Goal: Task Accomplishment & Management: Use online tool/utility

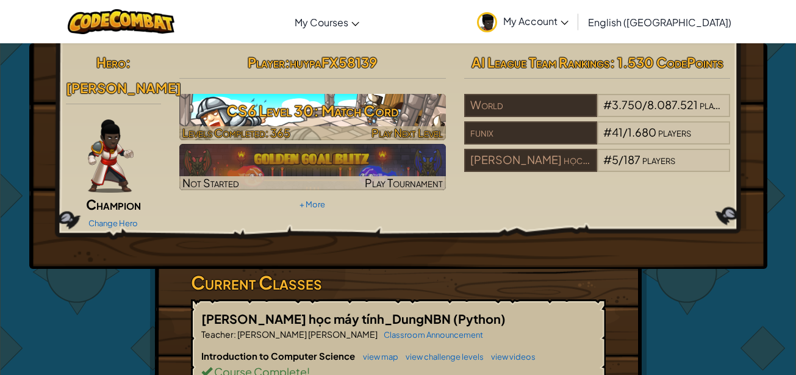
click at [356, 113] on h3 "CS6 Level 30: Match Cord" at bounding box center [312, 110] width 267 height 27
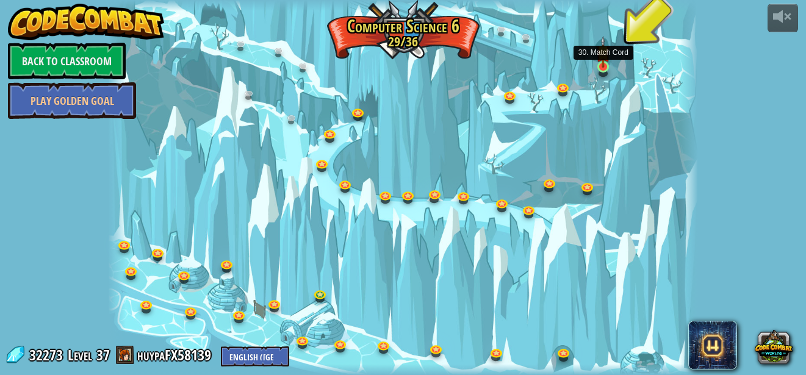
click at [605, 66] on img at bounding box center [603, 52] width 14 height 32
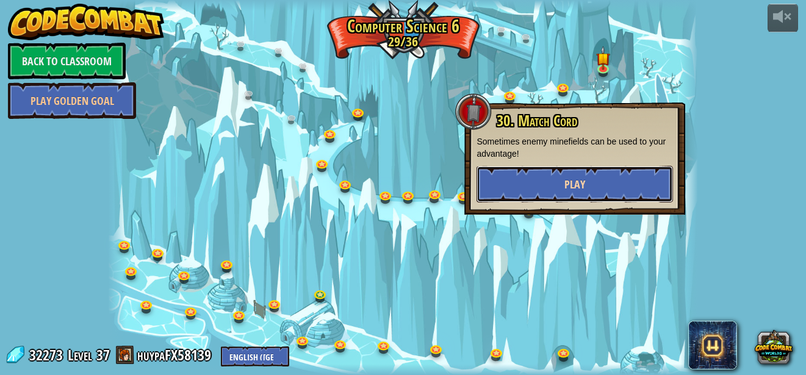
click at [577, 179] on span "Play" at bounding box center [574, 184] width 21 height 15
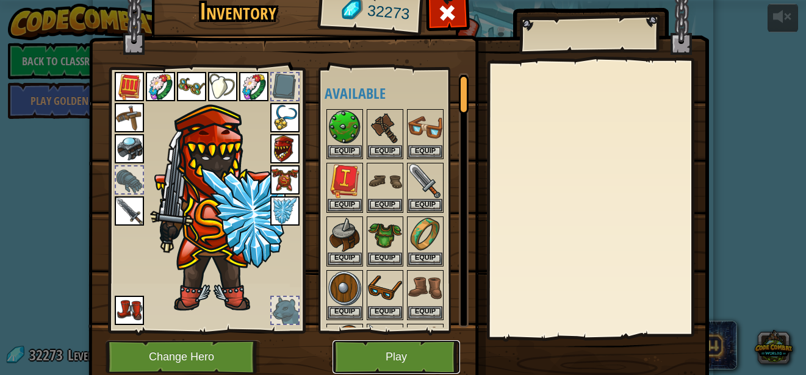
click at [372, 353] on button "Play" at bounding box center [397, 357] width 128 height 34
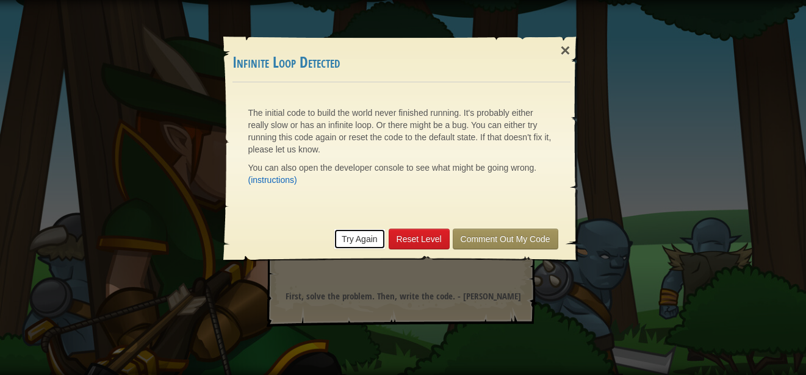
click at [362, 236] on link "Try Again" at bounding box center [360, 239] width 52 height 21
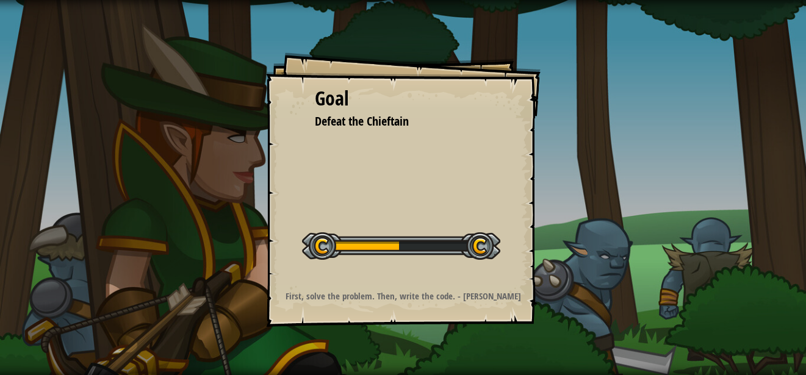
click at [405, 242] on div at bounding box center [401, 245] width 198 height 27
click at [400, 248] on div at bounding box center [401, 245] width 198 height 27
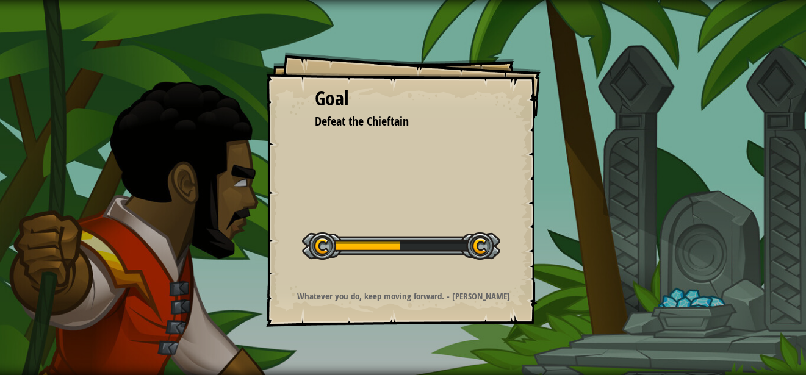
click at [215, 85] on div "Goal Defeat the Chieftain Start Level Error loading from server. Try refreshing…" at bounding box center [403, 187] width 806 height 375
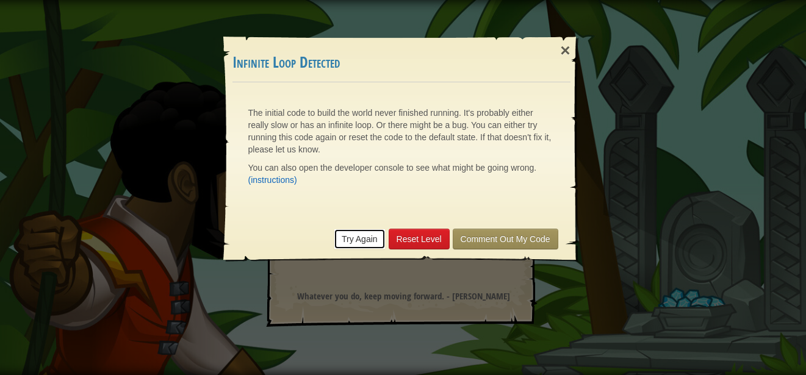
click at [357, 245] on link "Try Again" at bounding box center [360, 239] width 52 height 21
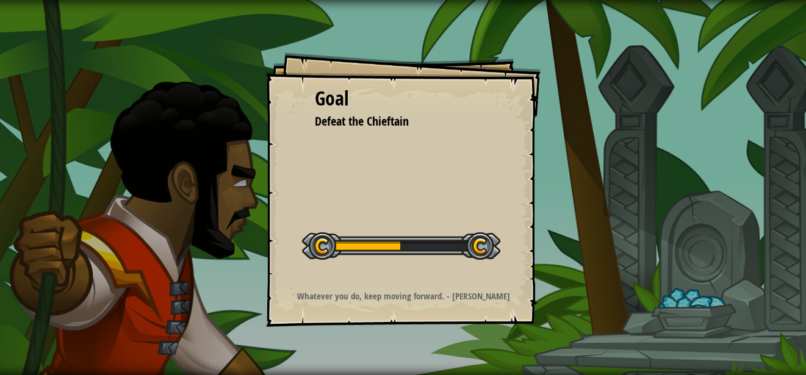
click at [410, 251] on div at bounding box center [401, 245] width 198 height 27
click at [399, 237] on div at bounding box center [401, 245] width 198 height 27
click at [415, 248] on div at bounding box center [401, 245] width 198 height 27
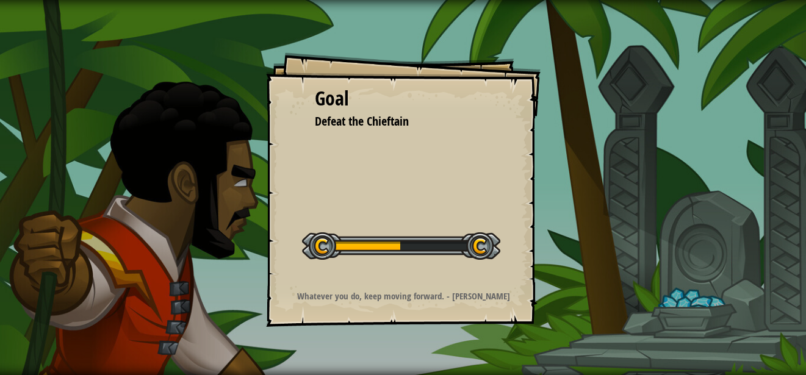
drag, startPoint x: 415, startPoint y: 248, endPoint x: 402, endPoint y: 250, distance: 12.9
click at [402, 250] on div at bounding box center [401, 245] width 198 height 27
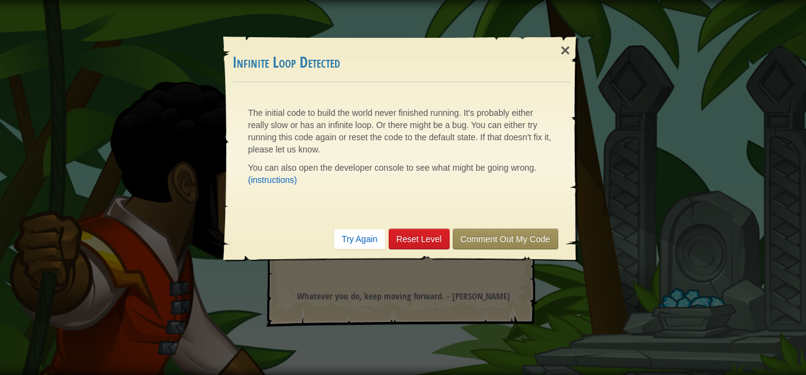
click at [428, 164] on span "You can also open the developer console to see what might be going wrong." at bounding box center [392, 168] width 289 height 10
click at [430, 164] on span "You can also open the developer console to see what might be going wrong." at bounding box center [392, 168] width 289 height 10
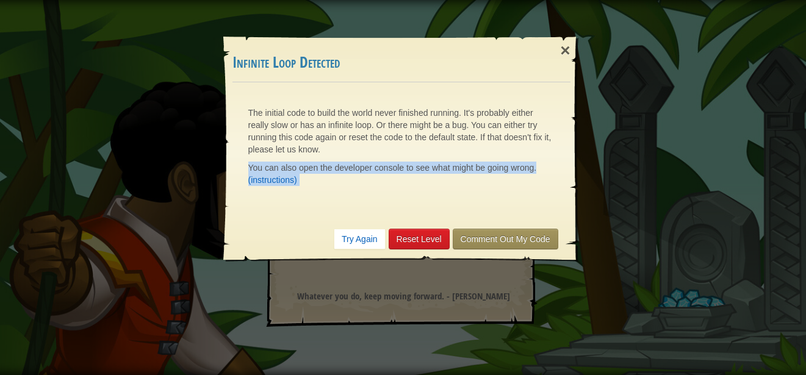
click at [430, 164] on span "You can also open the developer console to see what might be going wrong." at bounding box center [392, 168] width 289 height 10
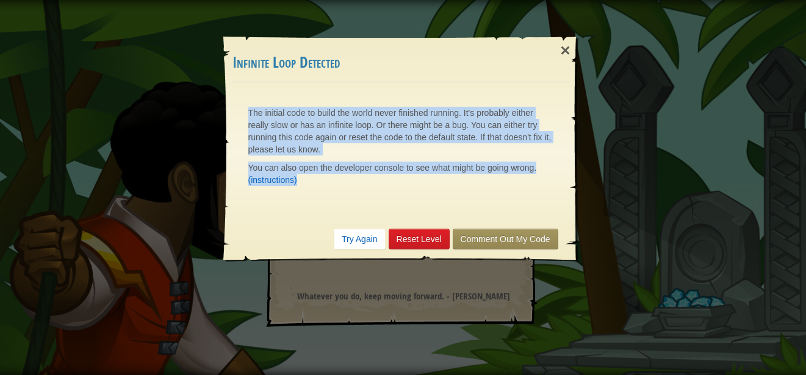
drag, startPoint x: 248, startPoint y: 106, endPoint x: 433, endPoint y: 192, distance: 203.3
click at [433, 192] on div "The initial code to build the world never finished running. It's probably eithe…" at bounding box center [401, 150] width 331 height 110
click at [256, 203] on button "Dịch" at bounding box center [263, 201] width 44 height 22
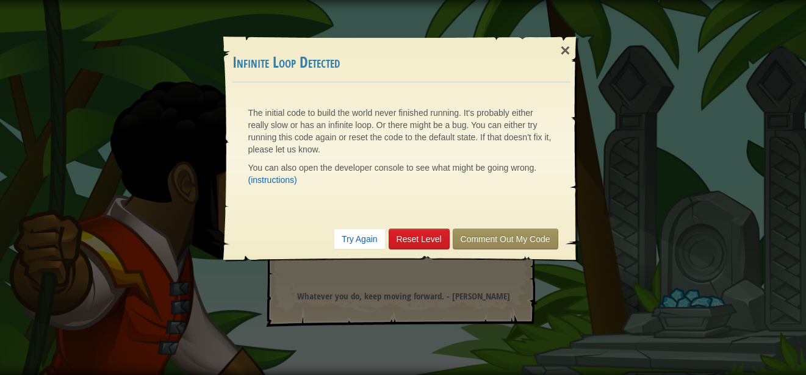
click at [393, 267] on div "× Infinite Loop Detected The initial code to build the world never finished run…" at bounding box center [403, 187] width 806 height 375
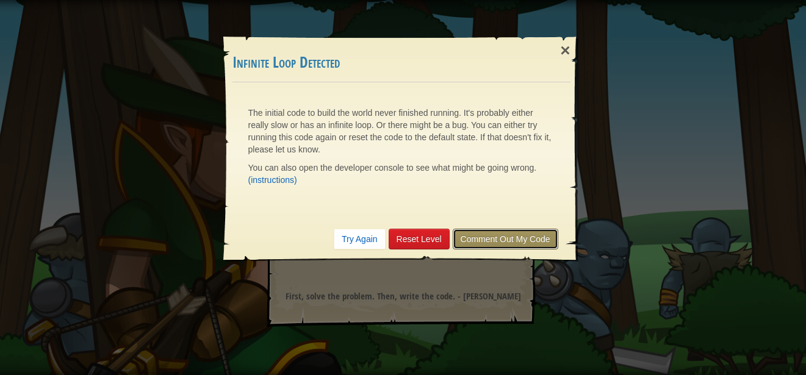
click at [482, 249] on link "Comment Out My Code" at bounding box center [506, 239] width 106 height 21
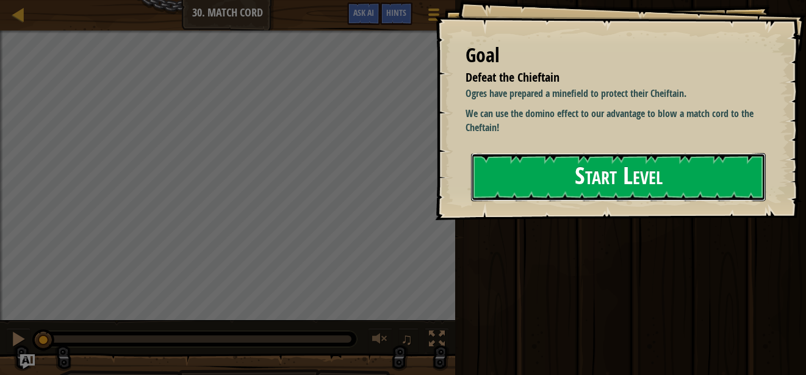
click at [634, 189] on button "Start Level" at bounding box center [618, 177] width 295 height 48
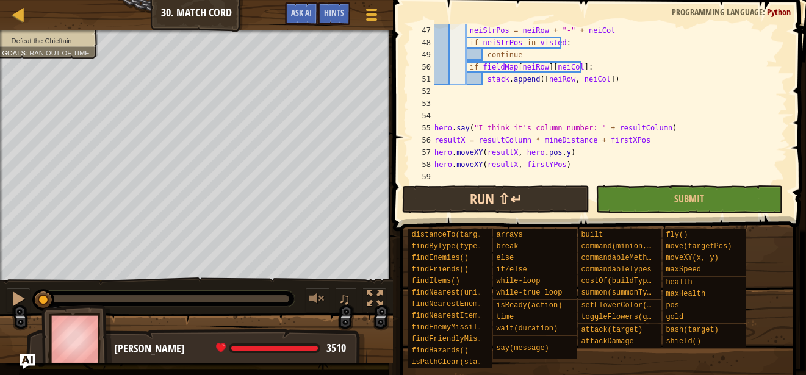
scroll to position [5, 0]
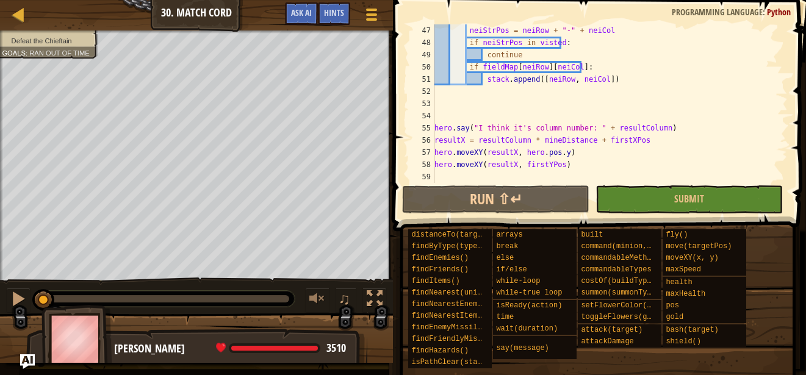
click at [625, 72] on div "neiStrPos = neiRow + "-" + neiCol if neiStrPos in visted : continue if fieldMap…" at bounding box center [605, 115] width 346 height 183
click at [637, 79] on div "neiStrPos = neiRow + "-" + neiCol if neiStrPos in visted : continue if fieldMap…" at bounding box center [605, 115] width 346 height 183
type textarea "stack.append([neiRow, neiCol])"
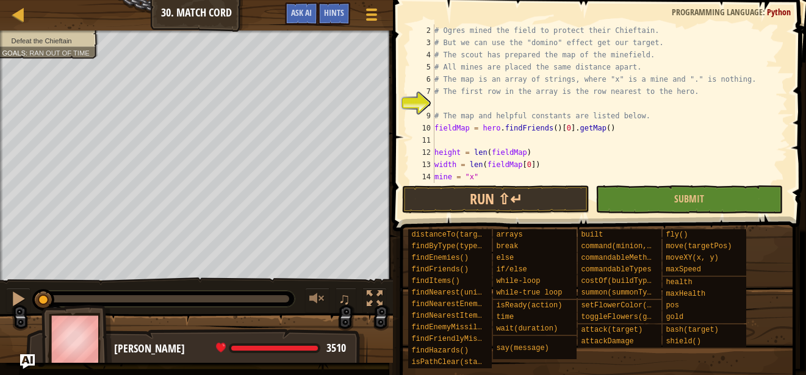
scroll to position [0, 0]
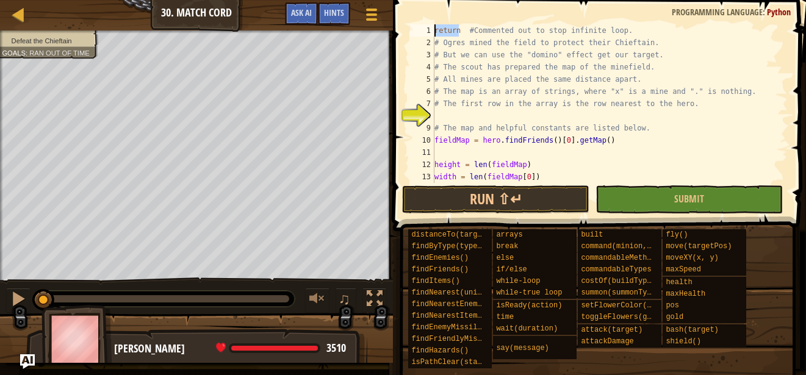
drag, startPoint x: 460, startPoint y: 35, endPoint x: 423, endPoint y: 34, distance: 36.7
click at [423, 34] on div "1 2 3 4 5 6 7 8 9 10 11 12 13 14 return #Commented out to stop infinite loop. #…" at bounding box center [598, 103] width 380 height 159
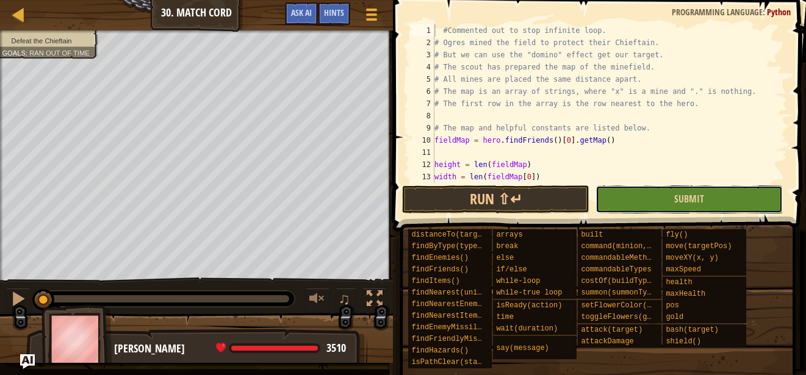
click at [631, 195] on button "Submit" at bounding box center [688, 199] width 187 height 28
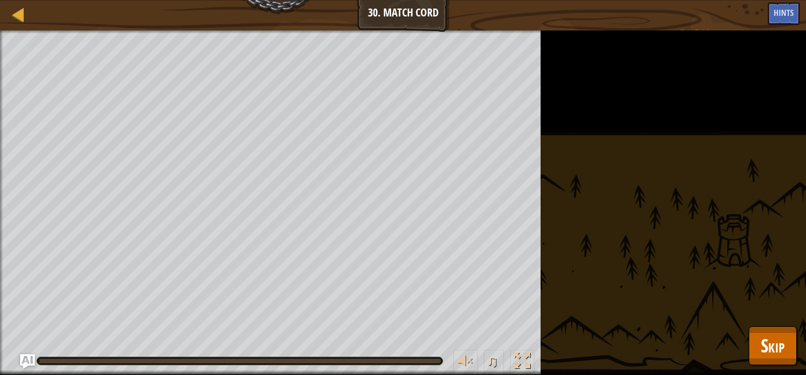
click at [57, 363] on div at bounding box center [239, 361] width 403 height 5
drag, startPoint x: 57, startPoint y: 362, endPoint x: 194, endPoint y: 355, distance: 137.5
click at [194, 355] on div "♫" at bounding box center [270, 358] width 541 height 37
click at [766, 352] on span "Skip" at bounding box center [773, 345] width 24 height 25
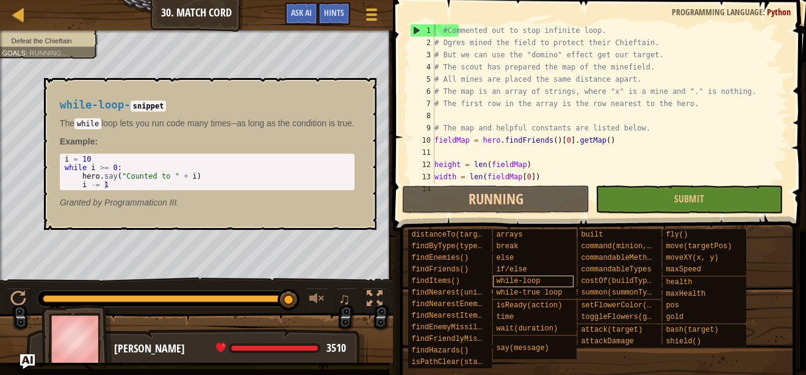
drag, startPoint x: 40, startPoint y: 302, endPoint x: 496, endPoint y: 279, distance: 456.3
click at [496, 279] on div "Map Computer Science 6 30. Match Cord Game Menu Done Hints Ask AI 1 ההההההההההה…" at bounding box center [403, 187] width 806 height 375
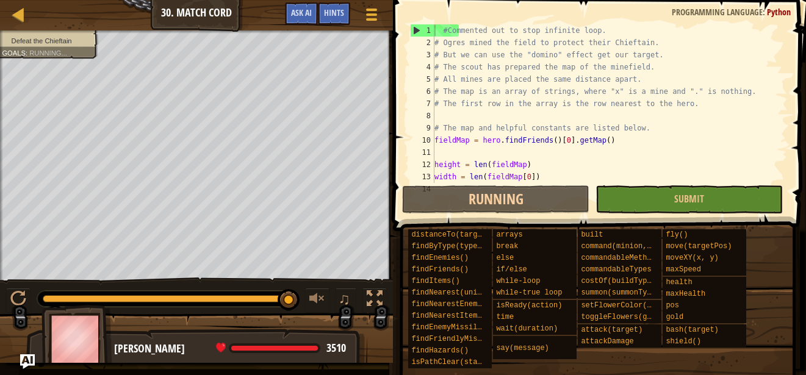
click at [206, 291] on div at bounding box center [165, 299] width 257 height 16
click at [203, 293] on div at bounding box center [165, 299] width 257 height 16
click at [203, 298] on div at bounding box center [166, 298] width 246 height 7
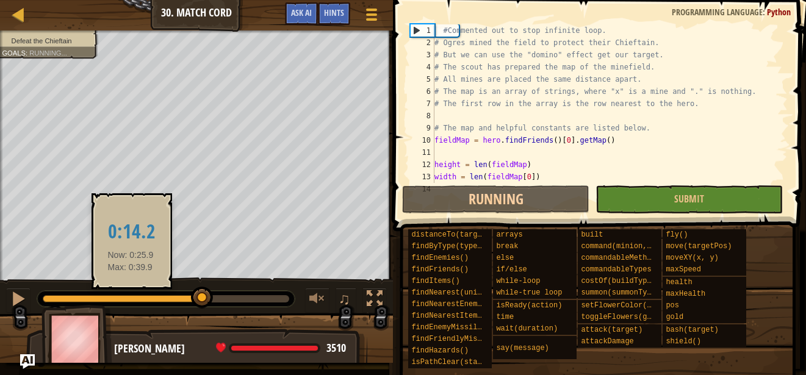
click at [129, 303] on div at bounding box center [123, 298] width 160 height 7
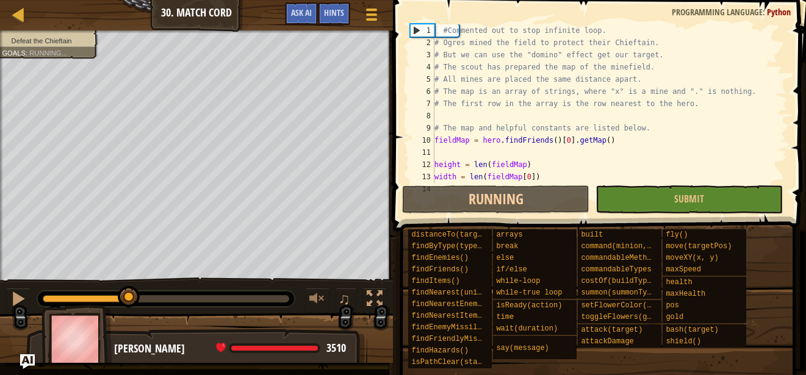
click at [84, 308] on img at bounding box center [76, 339] width 71 height 68
click at [76, 303] on div at bounding box center [165, 299] width 257 height 16
click at [99, 296] on div at bounding box center [86, 298] width 87 height 7
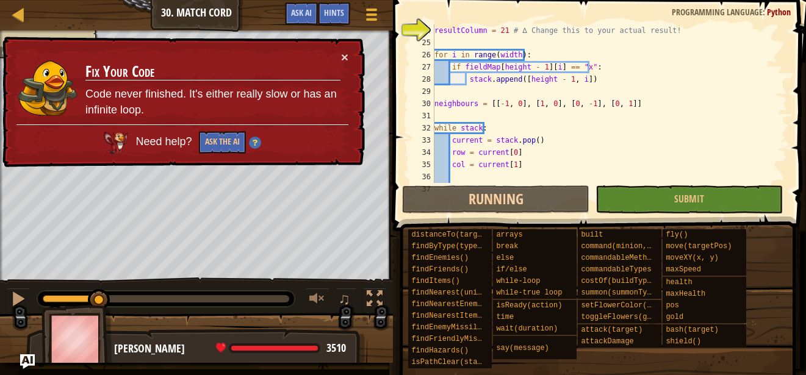
scroll to position [244, 0]
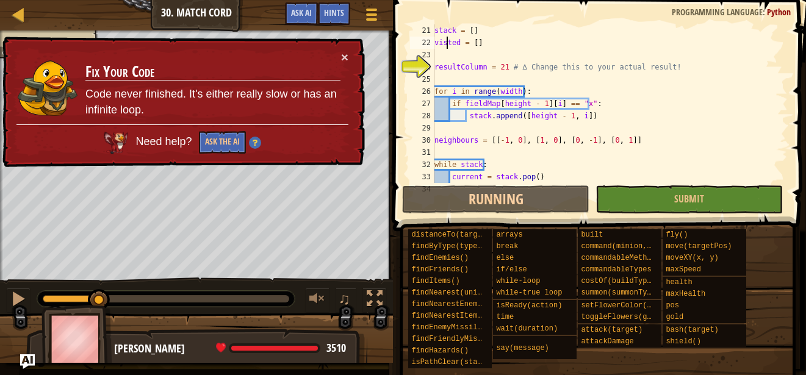
click at [446, 45] on div "stack = [ ] visted = [ ] resultColumn = 21 # ∆ Change this to your actual resul…" at bounding box center [605, 115] width 346 height 183
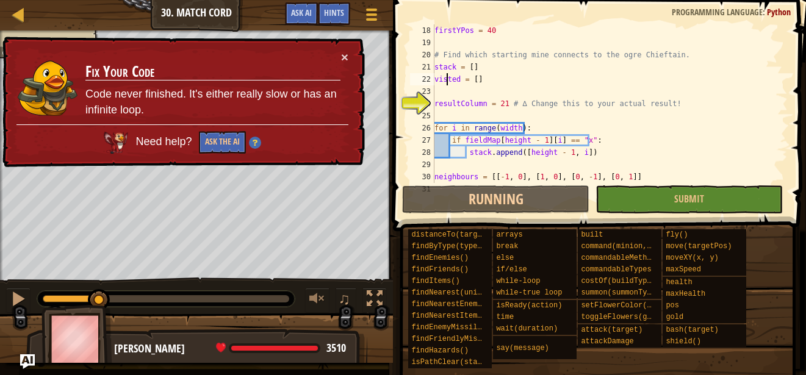
scroll to position [207, 0]
click at [449, 79] on div "firstYPos = 40 # Find which starting mine connects to the ogre Chieftain. stack…" at bounding box center [605, 115] width 346 height 183
click at [445, 81] on div "firstYPos = 40 # Find which starting mine connects to the ogre Chieftain. stack…" at bounding box center [605, 115] width 346 height 183
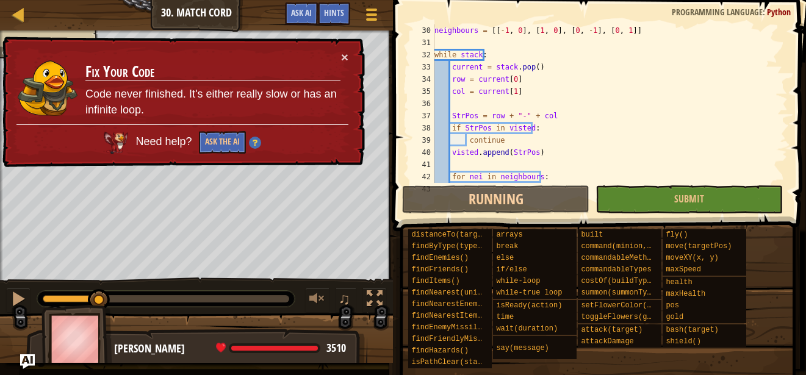
scroll to position [354, 0]
click at [522, 90] on div "neighbours = [[ - 1 , 0 ] , [ 1 , 0 ] , [ 0 , - 1 ] , [ 0 , 1 ]] while stack : …" at bounding box center [605, 115] width 346 height 183
type textarea "col = current[1]"
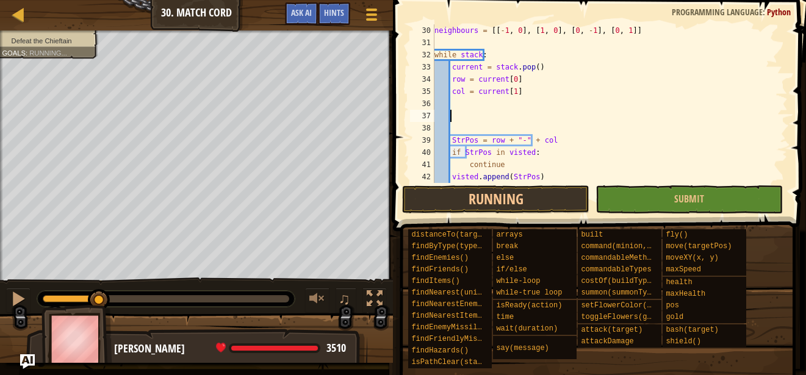
click at [460, 102] on div "neighbours = [[ - 1 , 0 ] , [ 1 , 0 ] , [ 0 , - 1 ] , [ 0 , 1 ]] while stack : …" at bounding box center [605, 115] width 346 height 183
click at [454, 112] on div "neighbours = [[ - 1 , 0 ] , [ 1 , 0 ] , [ 0 , - 1 ] , [ 0 , 1 ]] while stack : …" at bounding box center [605, 115] width 346 height 183
type textarea "i"
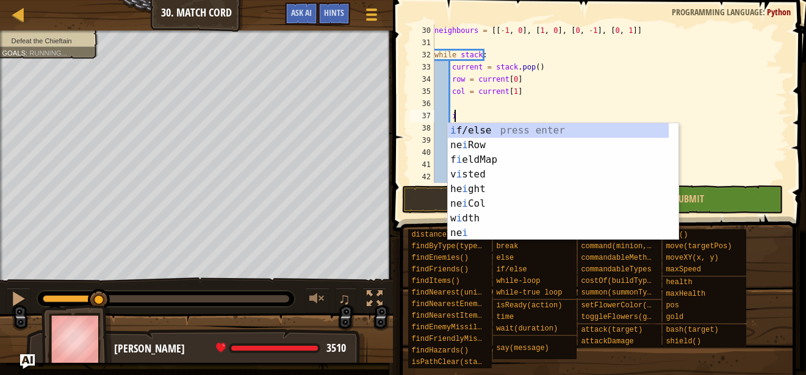
type textarea "ì"
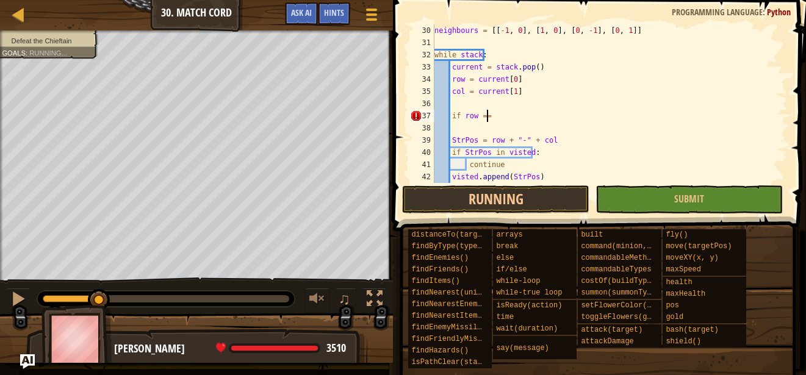
scroll to position [5, 4]
type textarea "if row == :"
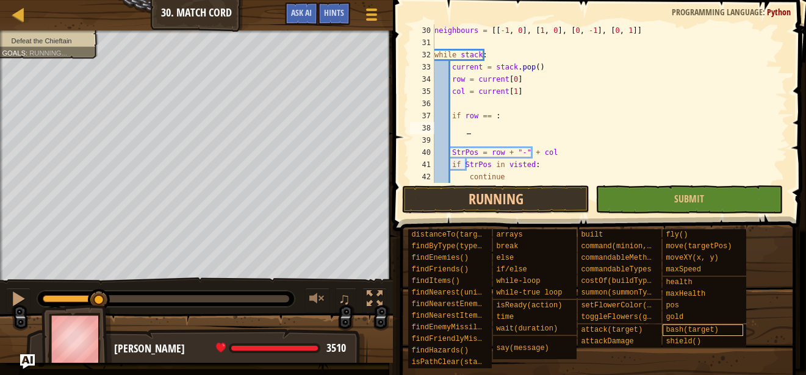
scroll to position [5, 2]
type textarea "if row == 0:"
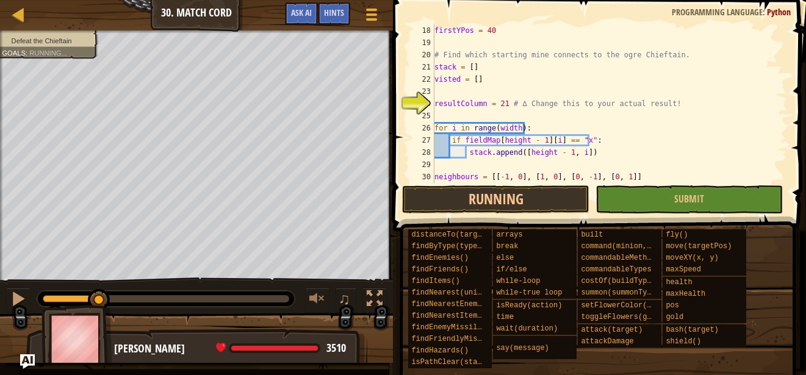
scroll to position [207, 0]
click at [470, 103] on div "firstYPos = 40 # Find which starting mine connects to the ogre Chieftain. stack…" at bounding box center [605, 115] width 346 height 183
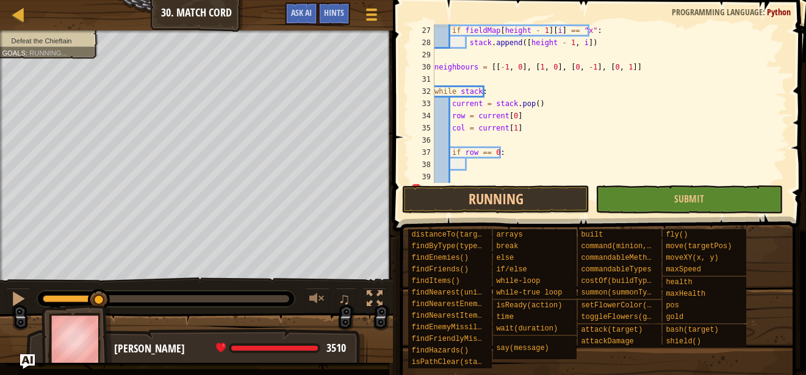
scroll to position [354, 0]
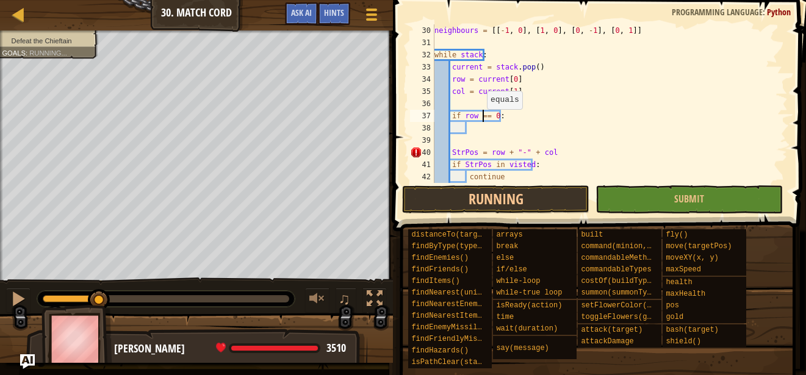
click at [481, 121] on div "neighbours = [[ - 1 , 0 ] , [ 1 , 0 ] , [ 0 , - 1 ] , [ 0 , 1 ]] while stack : …" at bounding box center [605, 115] width 346 height 183
type textarea "if row == 0:"
click at [491, 126] on div "neighbours = [[ - 1 , 0 ] , [ 1 , 0 ] , [ 0 , - 1 ] , [ 0 , 1 ]] while stack : …" at bounding box center [605, 115] width 346 height 183
paste textarea "resultColumn"
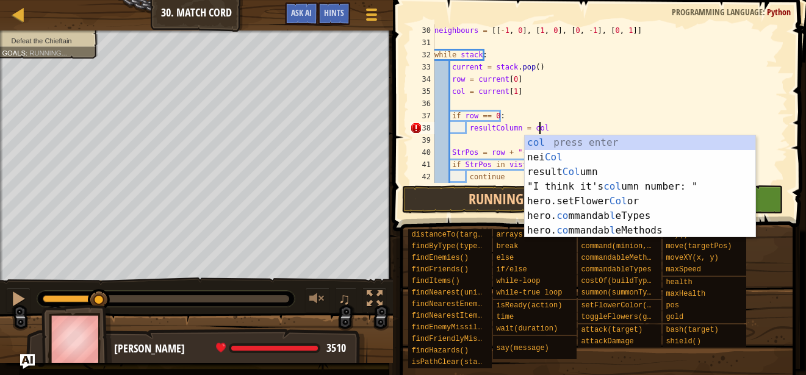
scroll to position [5, 8]
click at [544, 138] on div "col press enter nei Col press enter result Col umn press enter "I think it's co…" at bounding box center [640, 201] width 231 height 132
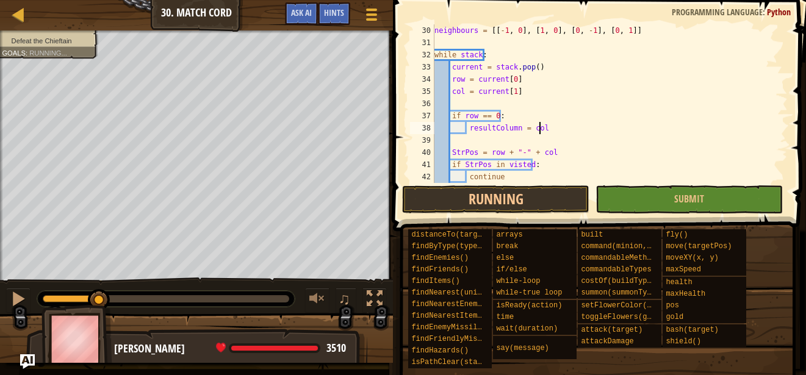
type textarea "resultColumn = col"
click at [586, 136] on div "neighbours = [[ - 1 , 0 ] , [ 1 , 0 ] , [ 0 , - 1 ] , [ 0 , 1 ]] while stack : …" at bounding box center [605, 115] width 346 height 183
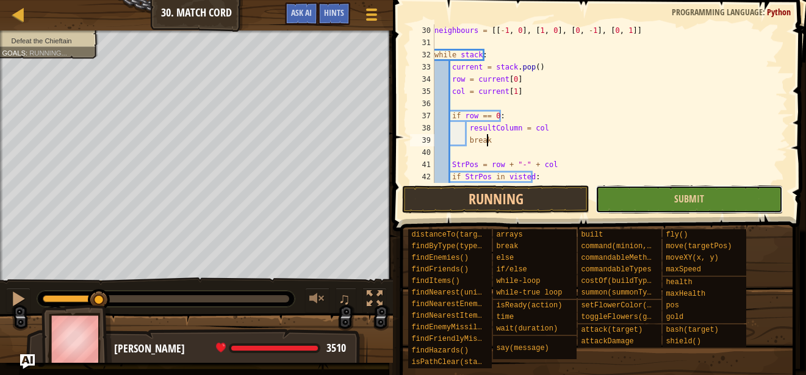
click at [624, 194] on button "Submit" at bounding box center [688, 199] width 187 height 28
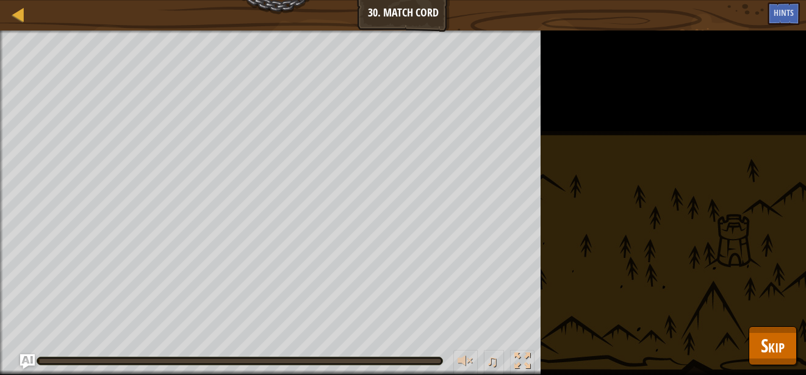
click at [195, 364] on div at bounding box center [239, 361] width 405 height 7
click at [195, 358] on div at bounding box center [239, 361] width 405 height 7
click at [772, 343] on span "Skip" at bounding box center [773, 345] width 24 height 25
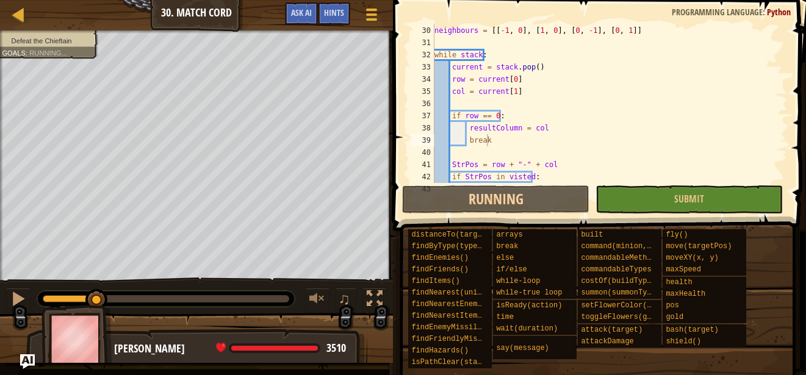
drag, startPoint x: 164, startPoint y: 297, endPoint x: 76, endPoint y: 307, distance: 88.5
click at [87, 307] on div "Defeat the Chieftain Goals : Running... ♫ [PERSON_NAME] 3510 x: 80 y: 25 No tar…" at bounding box center [403, 197] width 806 height 333
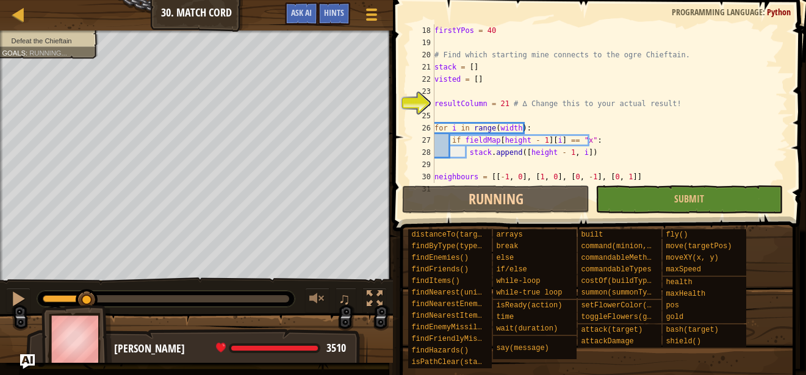
scroll to position [207, 0]
click at [448, 80] on div "firstYPos = 40 # Find which starting mine connects to the ogre Chieftain. stack…" at bounding box center [605, 115] width 346 height 183
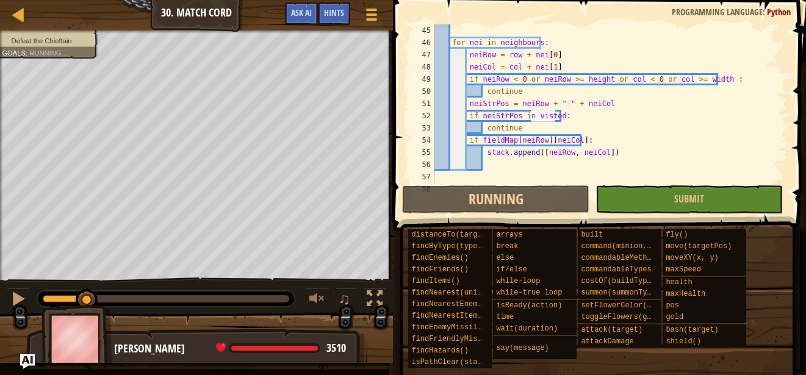
scroll to position [537, 0]
click at [499, 123] on div "for nei in neighbours : neiRow = row + nei [ 0 ] neiCol = col + nei [ 1 ] if ne…" at bounding box center [605, 115] width 346 height 183
click at [475, 69] on div "for nei in neighbours : neiRow = row + nei [ 0 ] neiCol = col + nei [ 1 ] if ne…" at bounding box center [605, 115] width 346 height 183
click at [619, 79] on div "for nei in neighbours : neiRow = row + nei [ 0 ] neiCol = col + nei [ 1 ] if ne…" at bounding box center [605, 115] width 346 height 183
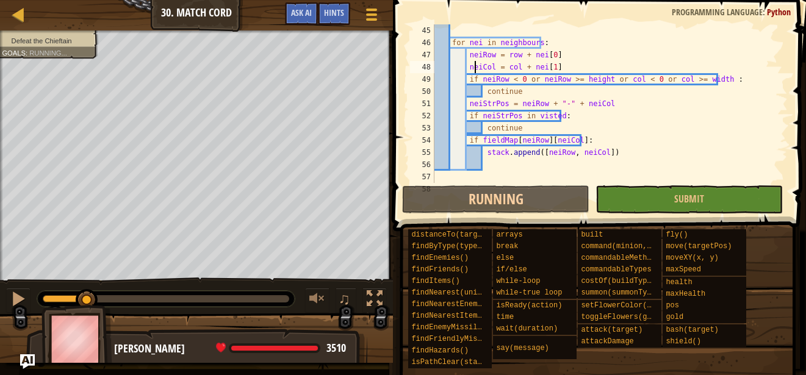
click at [619, 79] on div "for nei in neighbours : neiRow = row + nei [ 0 ] neiCol = col + nei [ 1 ] if ne…" at bounding box center [605, 115] width 346 height 183
click at [620, 79] on div "for nei in neighbours : neiRow = row + nei [ 0 ] neiCol = col + nei [ 1 ] if ne…" at bounding box center [605, 103] width 346 height 159
click at [620, 79] on div "for nei in neighbours : neiRow = row + nei [ 0 ] neiCol = col + nei [ 1 ] if ne…" at bounding box center [605, 115] width 346 height 183
paste textarea "neiCol"
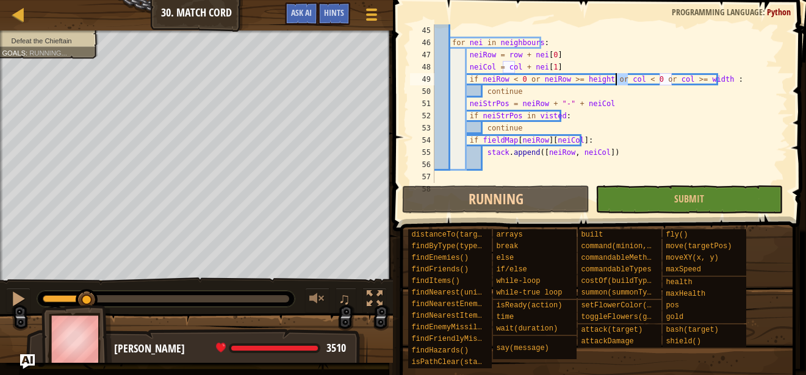
click at [620, 79] on div "for nei in neighbours : neiRow = row + nei [ 0 ] neiCol = col + nei [ 1 ] if ne…" at bounding box center [605, 115] width 346 height 183
click at [621, 92] on div "for nei in neighbours : neiRow = row + nei [ 0 ] neiCol = col + nei [ 1 ] if ne…" at bounding box center [605, 115] width 346 height 183
click at [622, 101] on div "for nei in neighbours : neiRow = row + nei [ 0 ] neiCol = col + nei [ 1 ] if ne…" at bounding box center [605, 115] width 346 height 183
click at [622, 105] on div "for nei in neighbours : neiRow = row + nei [ 0 ] neiCol = col + nei [ 1 ] if ne…" at bounding box center [605, 115] width 346 height 183
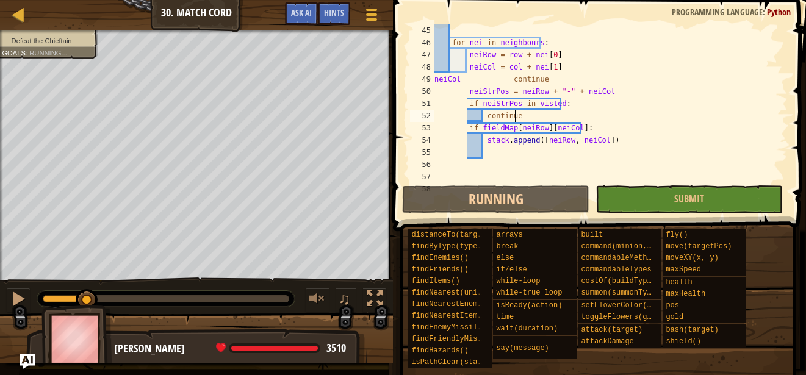
click at [614, 112] on div "for nei in neighbours : neiRow = row + nei [ 0 ] neiCol = col + nei [ 1 ] neiCo…" at bounding box center [605, 115] width 346 height 183
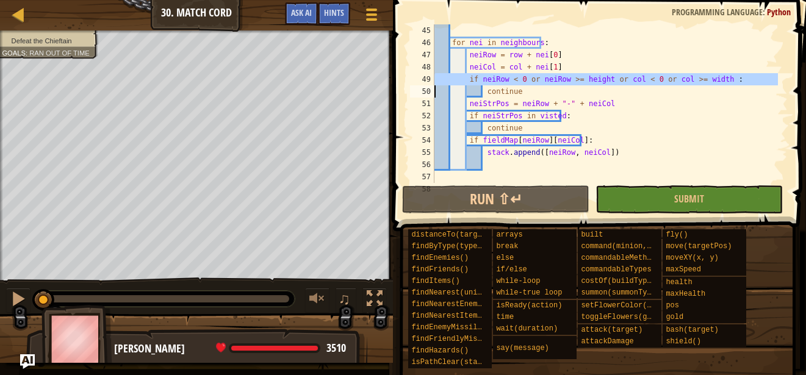
click at [629, 78] on div "for nei in neighbours : neiRow = row + nei [ 0 ] neiCol = col + nei [ 1 ] if ne…" at bounding box center [605, 103] width 346 height 159
click at [622, 77] on div "for nei in neighbours : neiRow = row + nei [ 0 ] neiCol = col + nei [ 1 ] if ne…" at bounding box center [605, 115] width 346 height 183
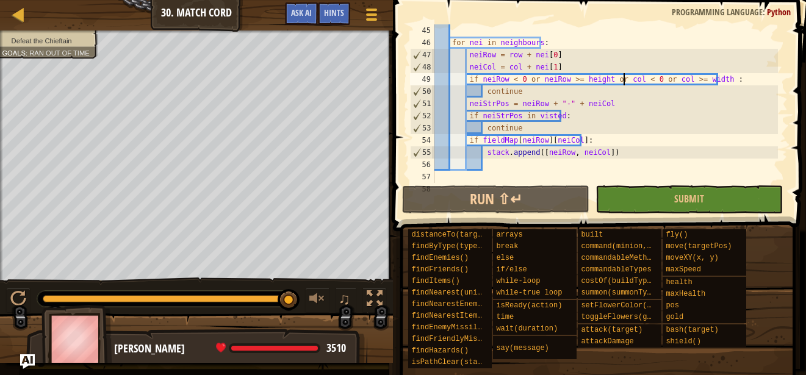
click at [622, 77] on div "for nei in neighbours : neiRow = row + nei [ 0 ] neiCol = col + nei [ 1 ] if ne…" at bounding box center [605, 115] width 346 height 183
paste textarea "neiC"
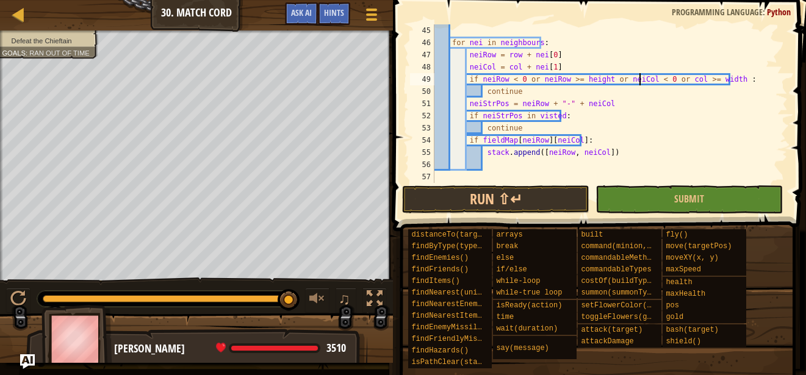
click at [675, 81] on div "for nei in neighbours : neiRow = row + nei [ 0 ] neiCol = col + nei [ 1 ] if ne…" at bounding box center [605, 115] width 346 height 183
paste textarea "neiC"
click at [669, 191] on button "Submit" at bounding box center [688, 199] width 187 height 28
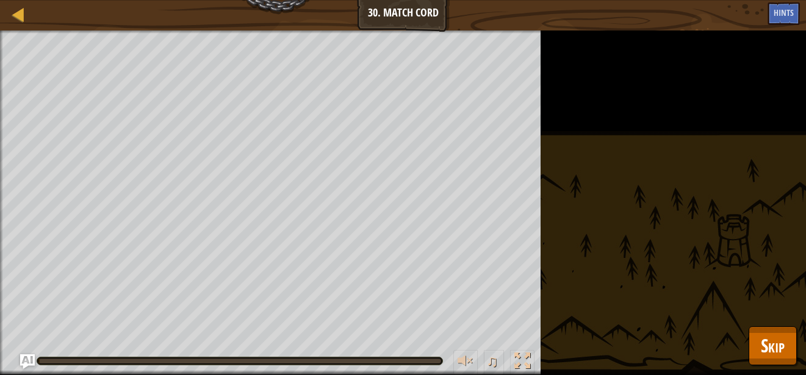
click at [120, 361] on div at bounding box center [239, 361] width 403 height 5
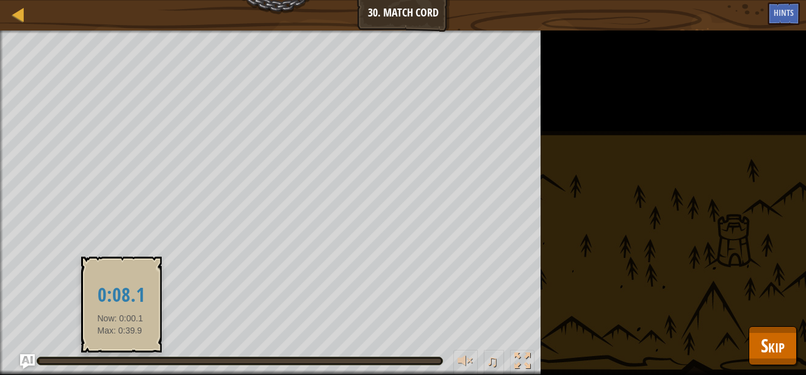
click at [120, 361] on div at bounding box center [239, 361] width 403 height 5
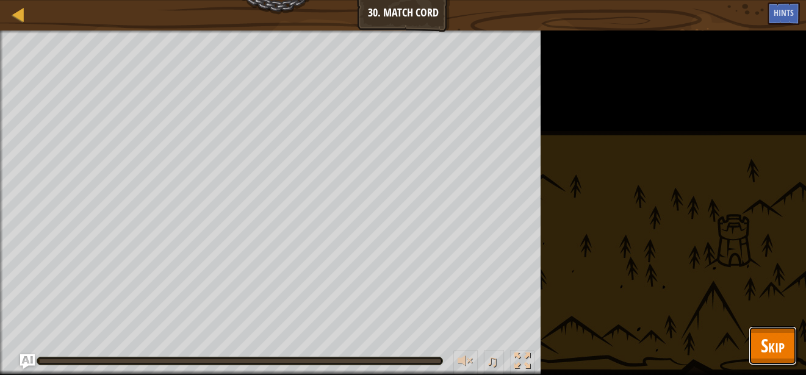
click at [760, 342] on button "Skip" at bounding box center [773, 345] width 48 height 39
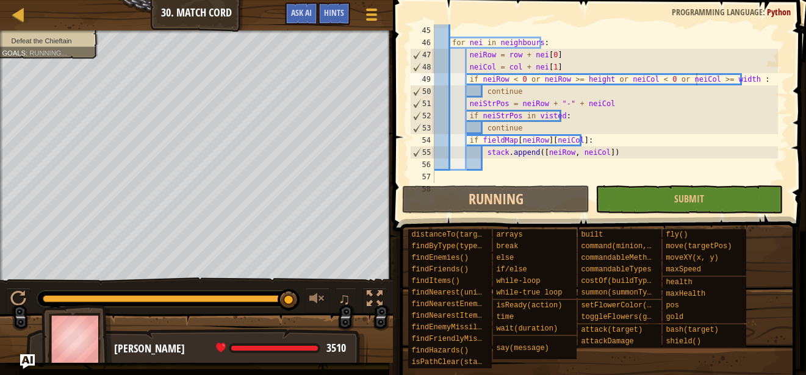
drag, startPoint x: 50, startPoint y: 299, endPoint x: 407, endPoint y: 260, distance: 359.0
click at [335, 292] on div "♫" at bounding box center [196, 296] width 393 height 37
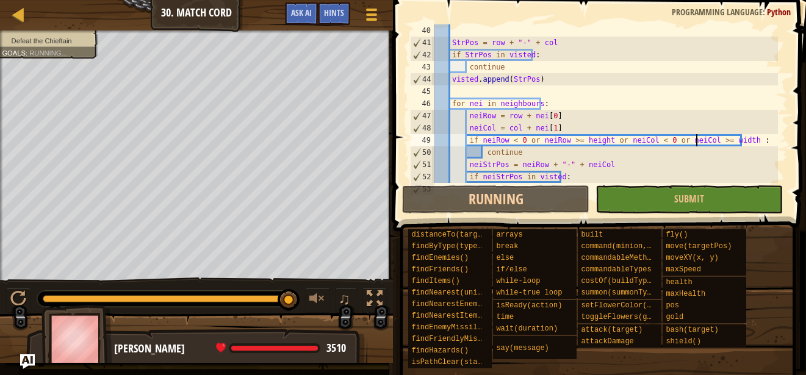
scroll to position [439, 0]
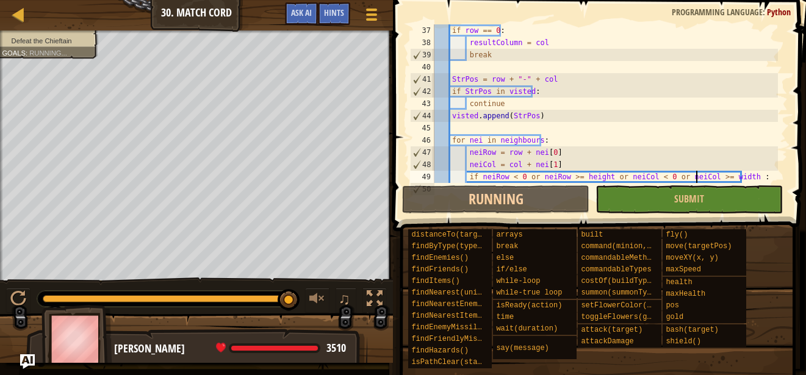
click at [516, 91] on div "if row == 0 : resultColumn = col break StrPos = row + "-" + col if StrPos in vi…" at bounding box center [605, 115] width 346 height 183
click at [516, 89] on div "if row == 0 : resultColumn = col break StrPos = row + "-" + col if StrPos in vi…" at bounding box center [605, 115] width 346 height 183
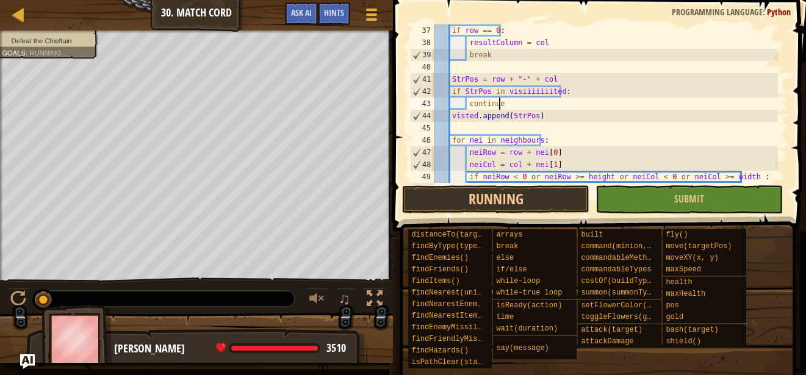
click at [544, 105] on div "if row == 0 : resultColumn = col break StrPos = row + "-" + col if StrPos in vi…" at bounding box center [605, 115] width 346 height 183
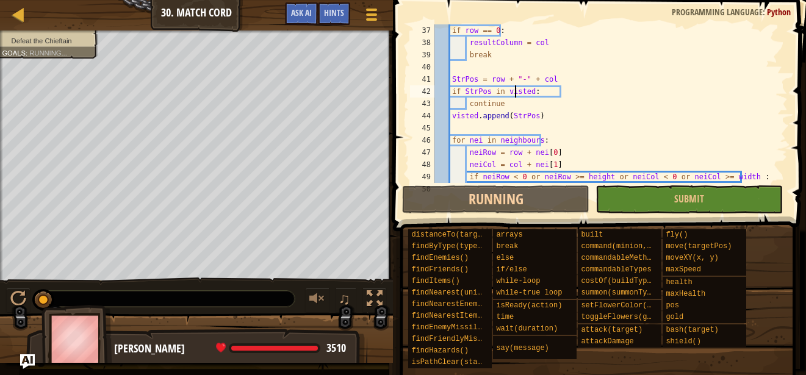
click at [528, 92] on div "if row == 0 : resultColumn = col break StrPos = row + "-" + col if StrPos in vi…" at bounding box center [605, 115] width 346 height 183
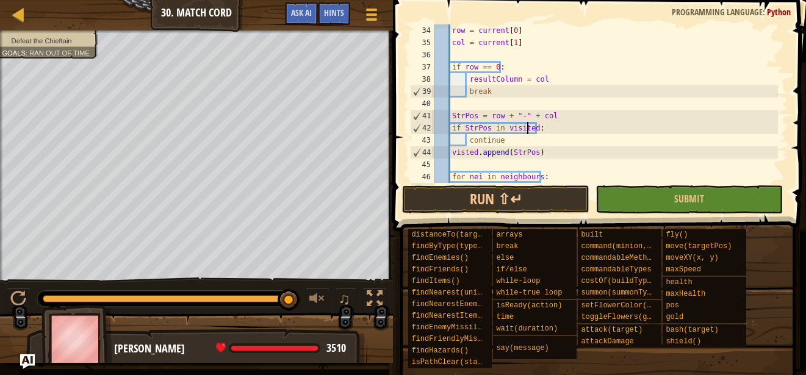
scroll to position [403, 0]
click at [518, 126] on div "row = current [ 0 ] col = current [ 1 ] if row == 0 : resultColumn = col break …" at bounding box center [605, 115] width 346 height 183
type textarea "if StrPos in visted:"
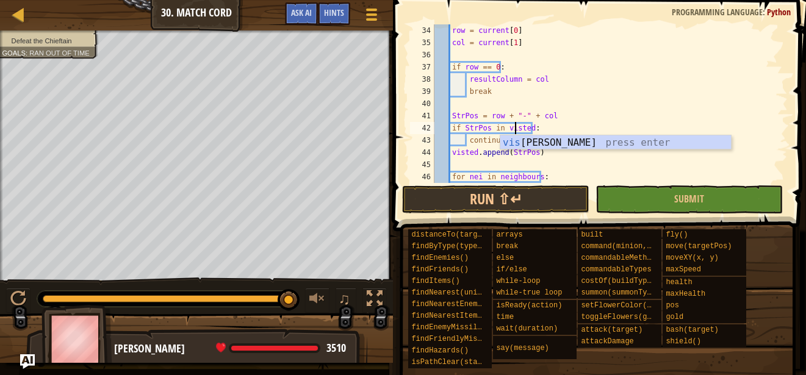
click at [647, 109] on div "row = current [ 0 ] col = current [ 1 ] if row == 0 : resultColumn = col break …" at bounding box center [605, 115] width 346 height 183
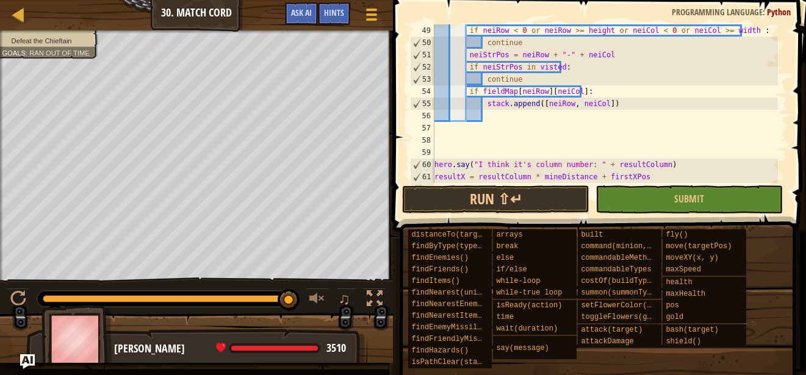
scroll to position [586, 0]
click at [666, 197] on button "Submit" at bounding box center [688, 199] width 187 height 28
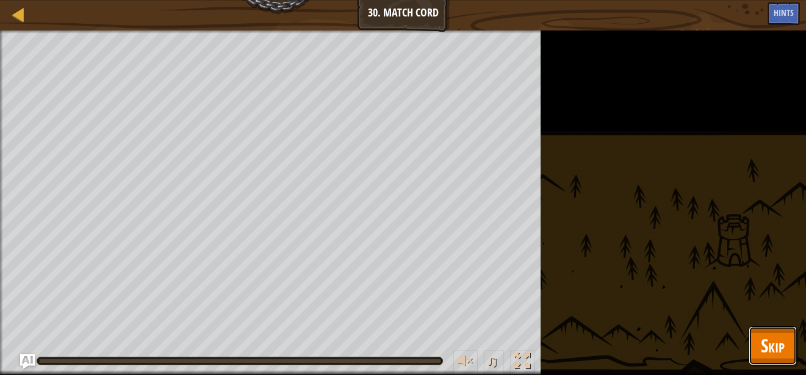
click at [761, 340] on span "Skip" at bounding box center [773, 345] width 24 height 25
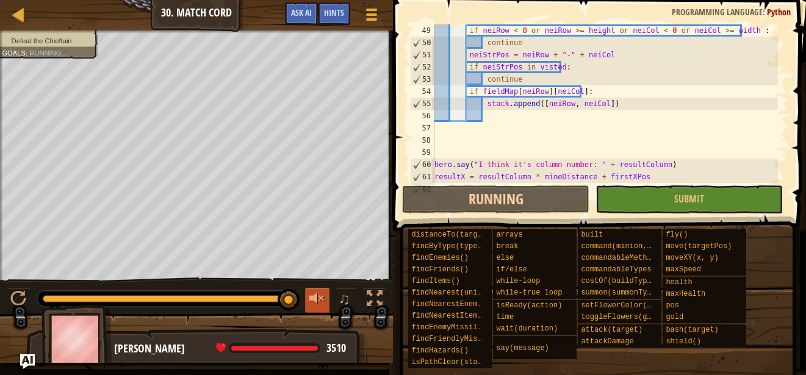
drag, startPoint x: 124, startPoint y: 298, endPoint x: 328, endPoint y: 299, distance: 203.2
click at [328, 299] on div "♫" at bounding box center [196, 296] width 393 height 37
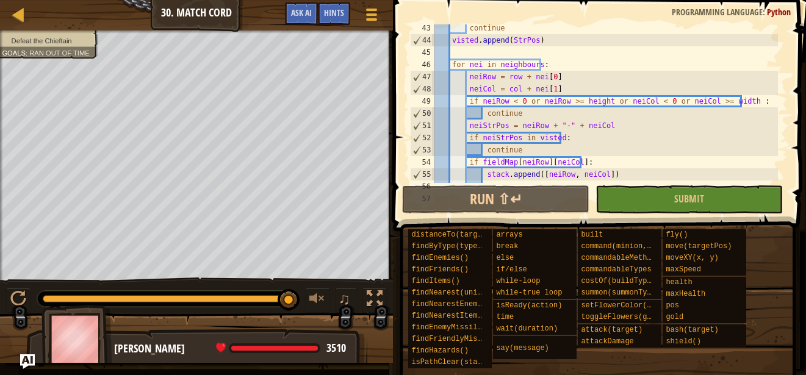
scroll to position [515, 0]
click at [576, 163] on div "continue visted . append ( StrPos ) for nei in neighbours : neiRow = row + nei …" at bounding box center [605, 113] width 346 height 183
click at [552, 141] on div "continue visted . append ( StrPos ) for nei in neighbours : neiRow = row + nei …" at bounding box center [605, 113] width 346 height 183
click at [564, 138] on div "continue visted . append ( StrPos ) for nei in neighbours : neiRow = row + nei …" at bounding box center [605, 113] width 346 height 183
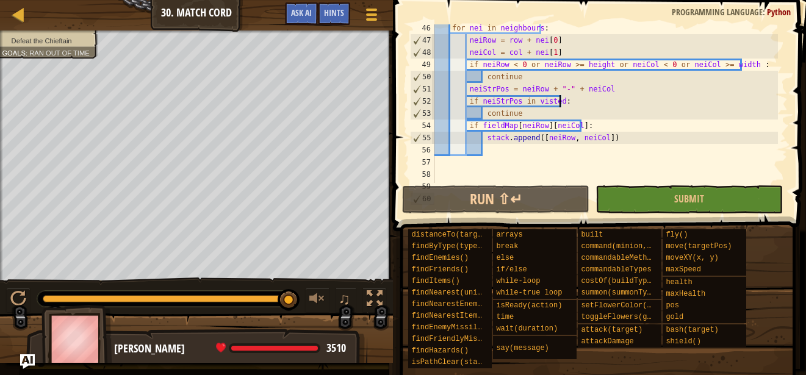
scroll to position [552, 0]
click at [574, 127] on div "for nei in neighbours : neiRow = row + nei [ 0 ] neiCol = col + nei [ 1 ] if ne…" at bounding box center [605, 113] width 346 height 183
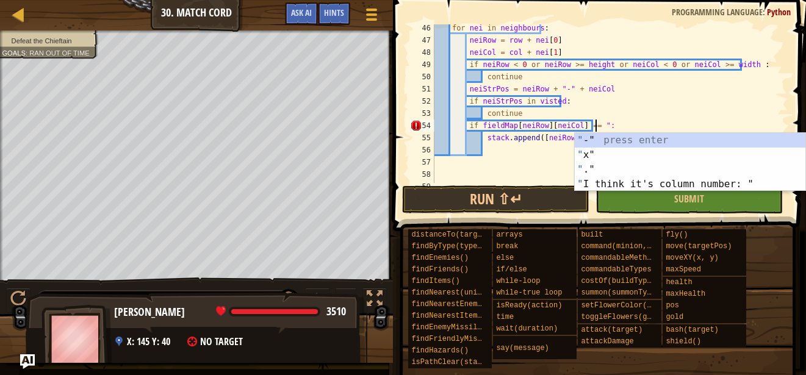
scroll to position [5, 13]
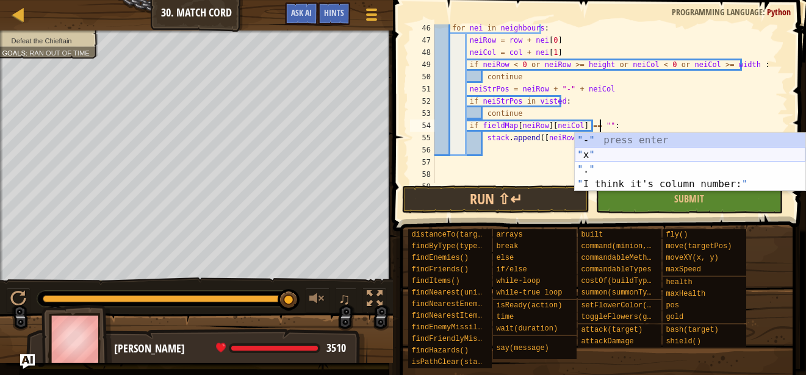
click at [624, 149] on div "" - " press enter " x " press enter " . " press enter " I think it's column num…" at bounding box center [690, 177] width 231 height 88
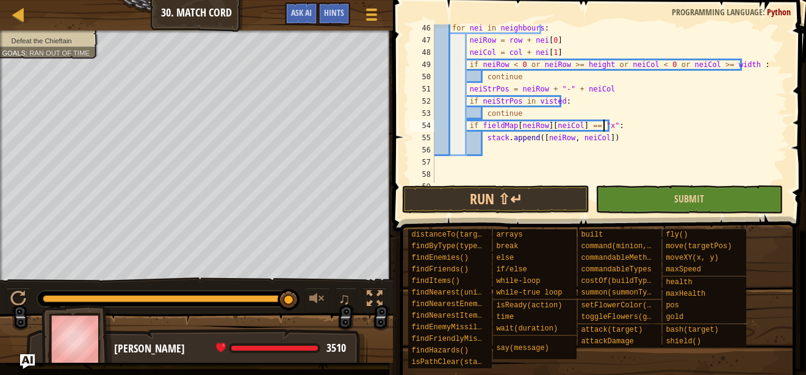
type textarea "if fieldMap[neiRow][neiCol] == "x":"
click at [656, 205] on button "Submit" at bounding box center [688, 199] width 187 height 28
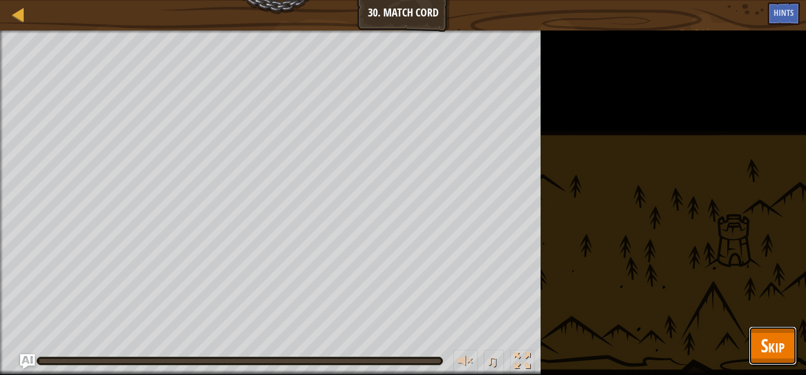
click at [774, 350] on span "Skip" at bounding box center [773, 345] width 24 height 25
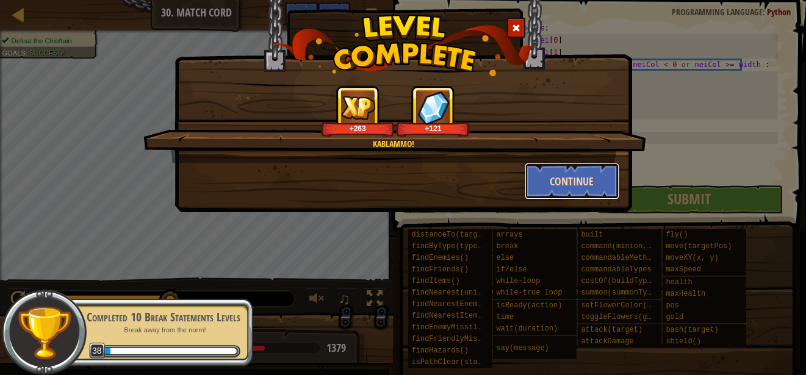
click at [544, 172] on button "Continue" at bounding box center [572, 181] width 95 height 37
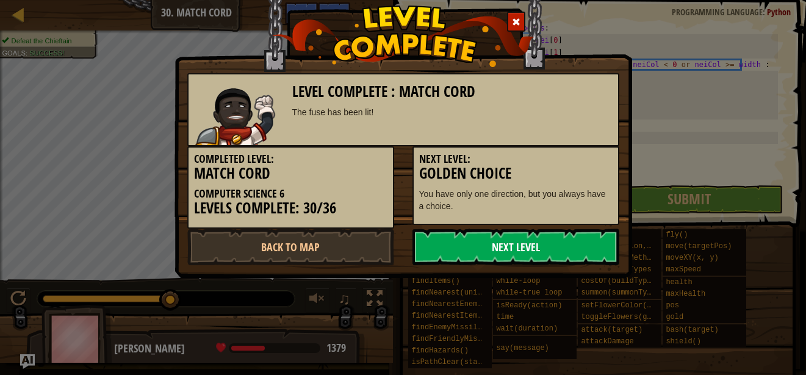
click at [478, 243] on link "Next Level" at bounding box center [515, 247] width 207 height 37
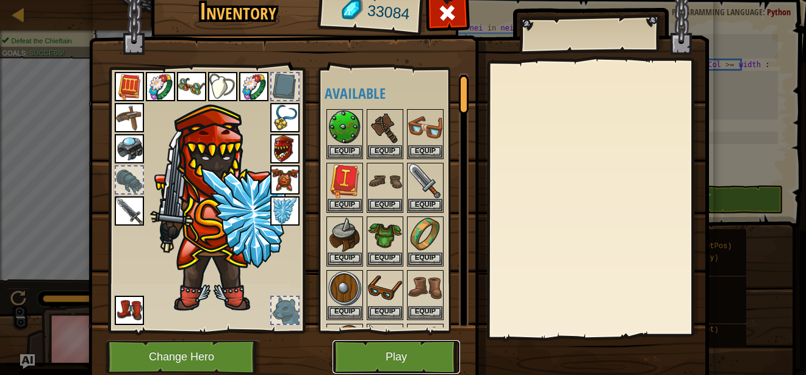
click at [403, 354] on button "Play" at bounding box center [397, 357] width 128 height 34
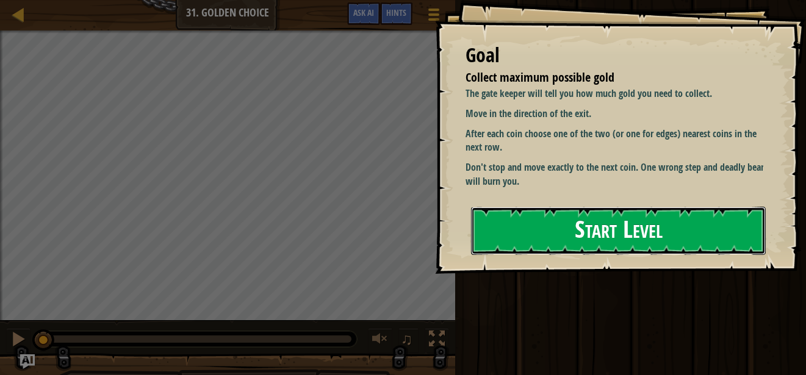
click at [578, 238] on button "Start Level" at bounding box center [618, 231] width 295 height 48
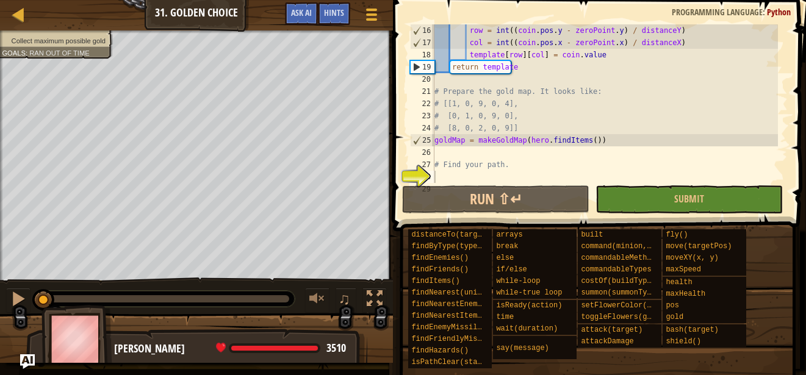
scroll to position [195, 0]
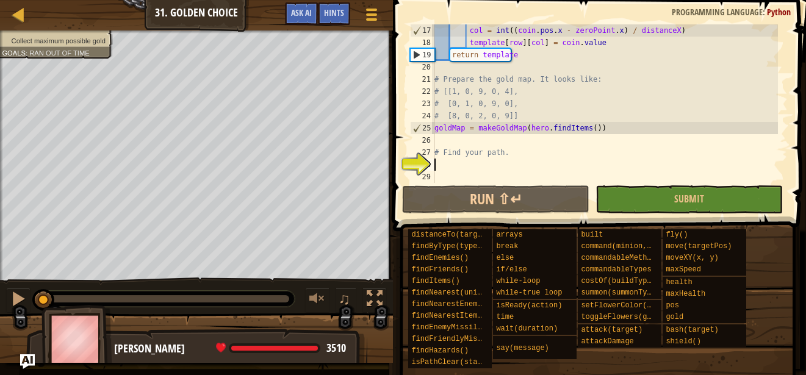
click at [474, 162] on div "col = int (( coin . pos . x - zeroPoint . x ) / distanceX ) template [ row ] [ …" at bounding box center [605, 115] width 346 height 183
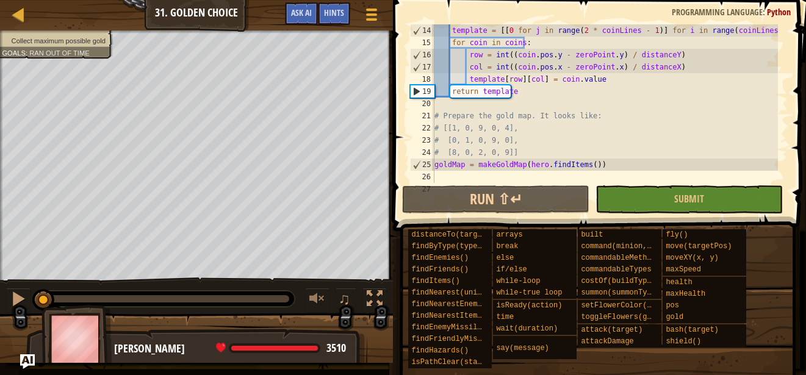
scroll to position [122, 0]
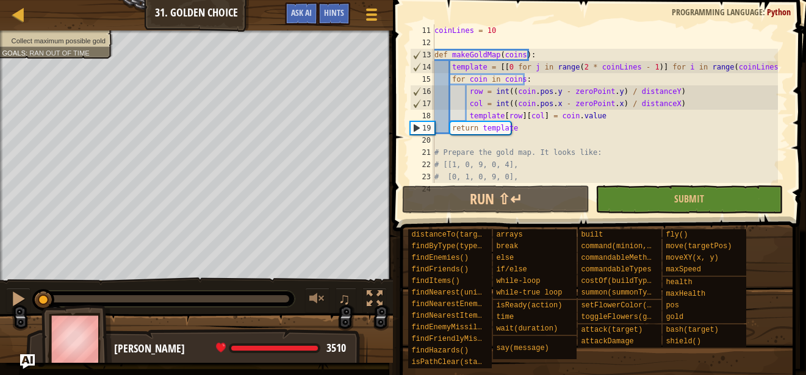
click at [477, 68] on div "coinLines = 10 def makeGoldMap ( coins ) : template = [[ 0 for j in range ( 2 *…" at bounding box center [605, 115] width 346 height 183
click at [547, 127] on div "coinLines = 10 def makeGoldMap ( coins ) : template = [[ 0 for j in range ( 2 *…" at bounding box center [605, 115] width 346 height 183
click at [737, 71] on div "coinLines = 10 def makeGoldMap ( coins ) : template = [[ 0 for j in range ( 2 *…" at bounding box center [605, 115] width 346 height 183
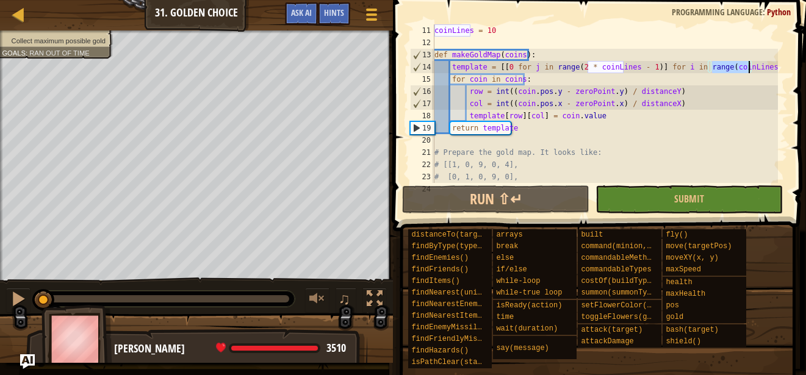
click at [723, 96] on div "coinLines = 10 def makeGoldMap ( coins ) : template = [[ 0 for j in range ( 2 *…" at bounding box center [605, 115] width 346 height 183
type textarea "row = int((coin.pos.y - zeroPoint.y) / distanceY)"
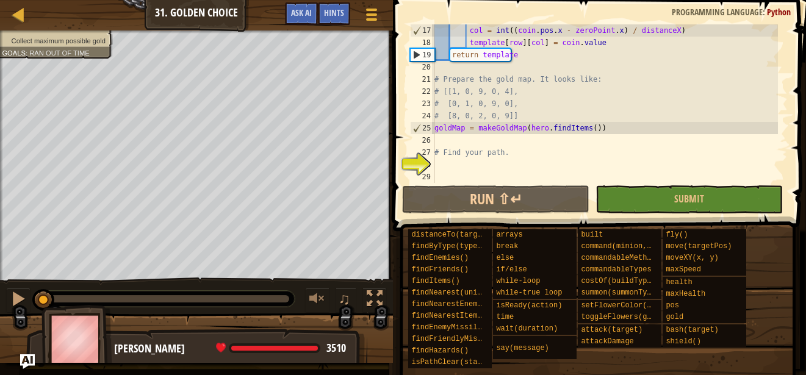
click at [525, 162] on div "col = int (( coin . pos . x - zeroPoint . x ) / distanceX ) template [ row ] [ …" at bounding box center [605, 115] width 346 height 183
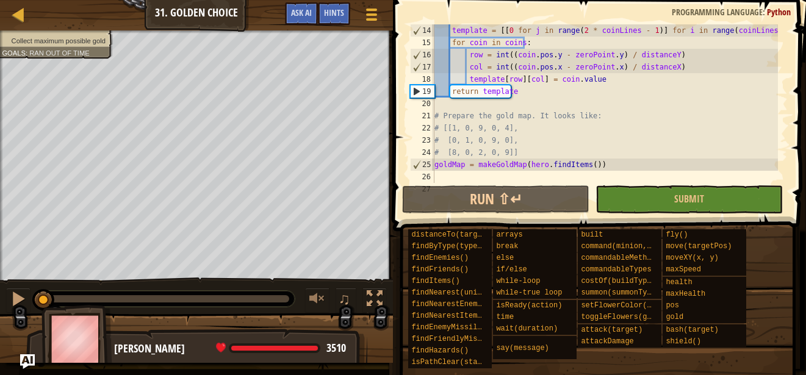
scroll to position [159, 0]
click at [487, 104] on div "template = [[ 0 for j in range ( 2 * coinLines - 1 )] for i in range ( coinLine…" at bounding box center [605, 115] width 346 height 183
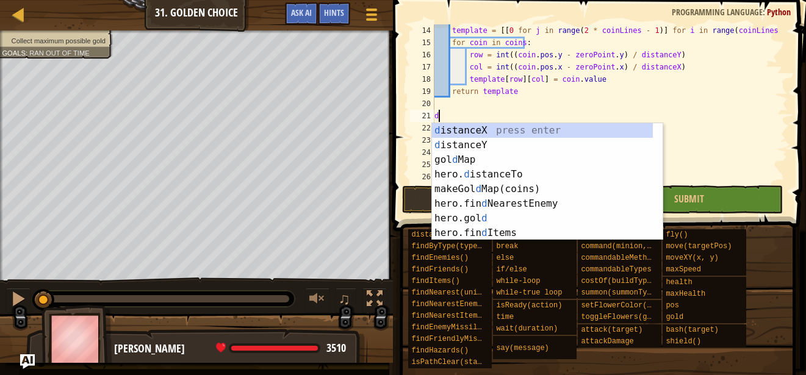
type textarea "d"
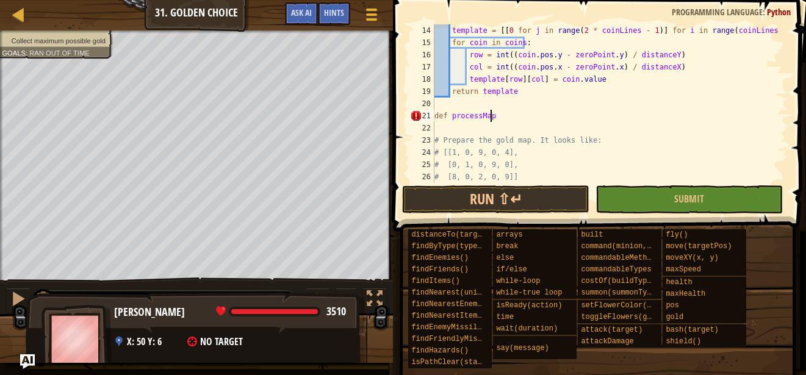
scroll to position [5, 4]
type textarea "def processMap():"
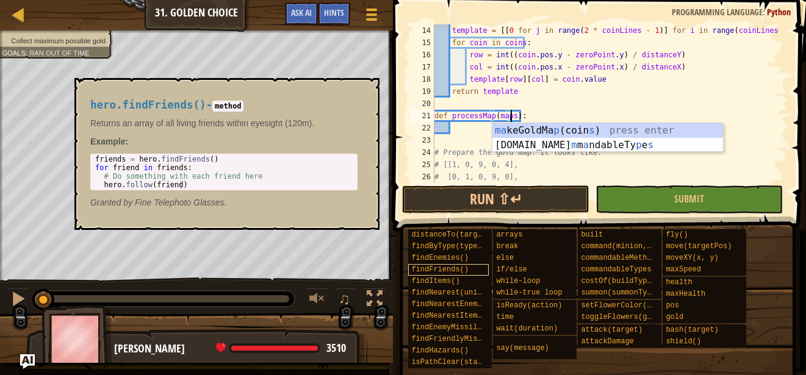
scroll to position [5, 6]
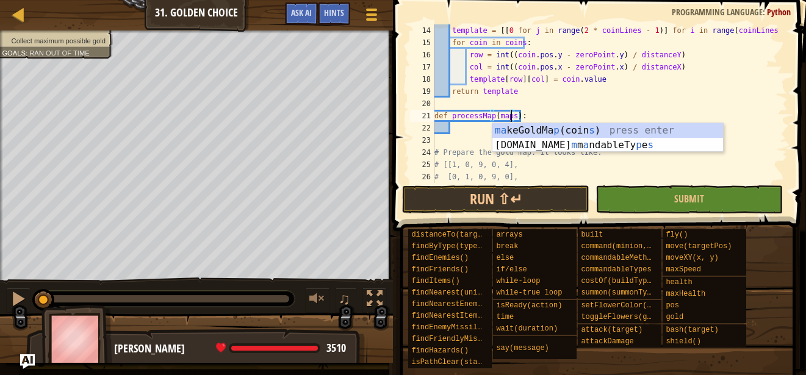
type textarea "def processMap(map):"
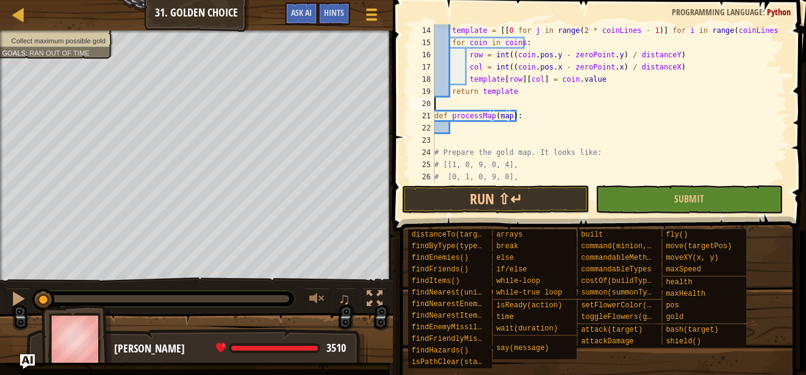
click at [566, 98] on div "template = [[ 0 for j in range ( 2 * coinLines - 1 )] for i in range ( coinLine…" at bounding box center [605, 115] width 346 height 183
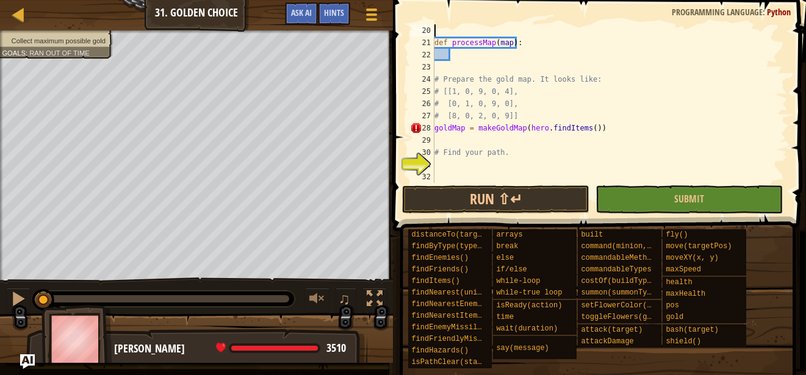
scroll to position [232, 0]
click at [488, 59] on div "def processMap ( map ) : # Prepare the gold map. It looks like: # [[1, 0, 9, 0,…" at bounding box center [605, 115] width 346 height 183
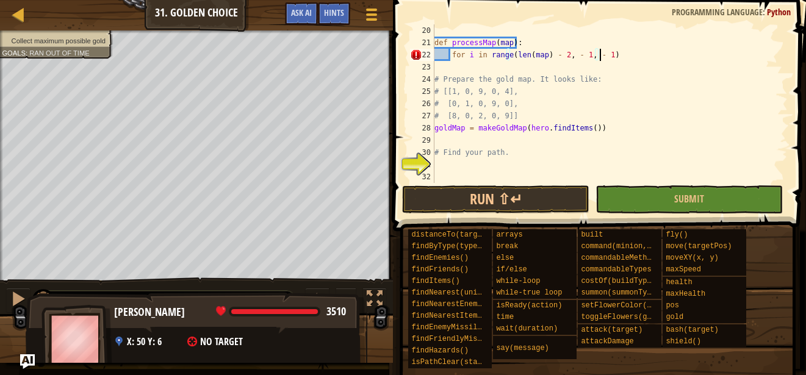
scroll to position [5, 13]
type textarea "for i in range(len(map) - 2, - 1, - 1):"
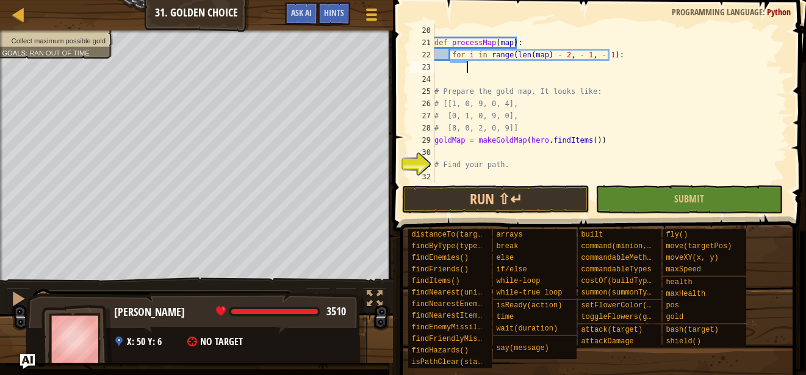
scroll to position [5, 2]
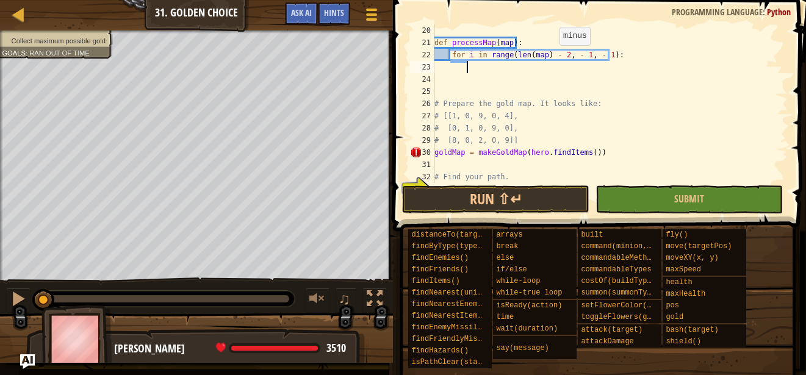
click at [554, 57] on div "def processMap ( map ) : for i in range ( len ( map ) - 2 , - 1 , - 1 ) : # Pre…" at bounding box center [605, 115] width 346 height 183
click at [570, 56] on div "def processMap ( map ) : for i in range ( len ( map ) - 2 , - 1 , - 1 ) : # Pre…" at bounding box center [605, 115] width 346 height 183
click at [588, 54] on div "def processMap ( map ) : for i in range ( len ( map ) - 2 , - 1 , - 1 ) : # Pre…" at bounding box center [605, 115] width 346 height 183
click at [553, 56] on div "def processMap ( map ) : for i in range ( len ( map ) - 2 , - 1 , - 1 ) : # Pre…" at bounding box center [605, 115] width 346 height 183
click at [553, 53] on div "def processMap ( map ) : for i in range ( len ( map ) - 2 , - 1 , - 1 ) : # Pre…" at bounding box center [605, 115] width 346 height 183
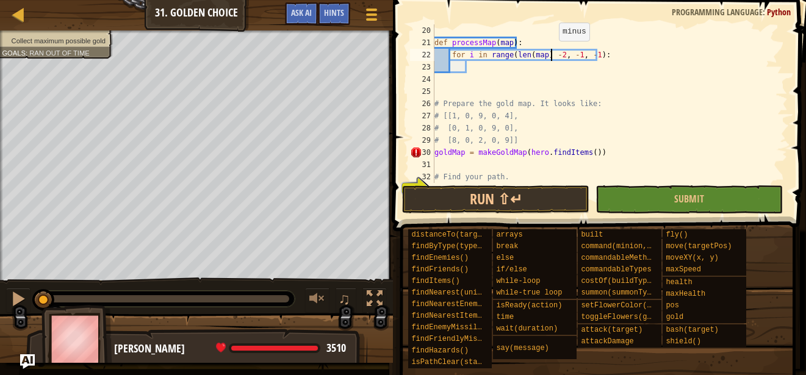
type textarea "for i in range(len(map) - 2, -1, -1):"
click at [486, 70] on div "def processMap ( map ) : for i in range ( len ( map ) - 2 , - 1 , - 1 ) : # Pre…" at bounding box center [605, 115] width 346 height 183
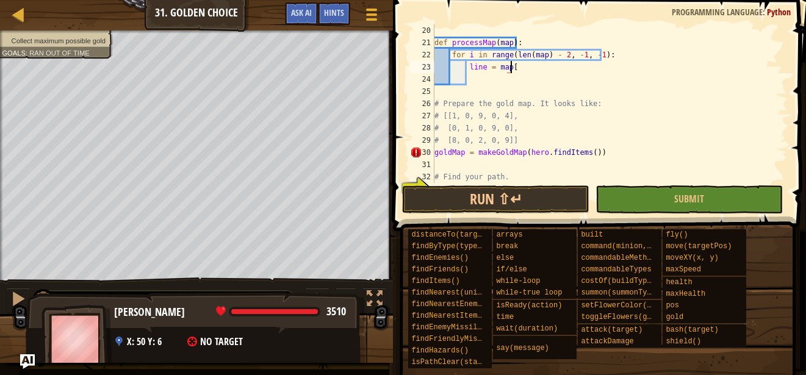
scroll to position [5, 6]
type textarea "line = map[i]"
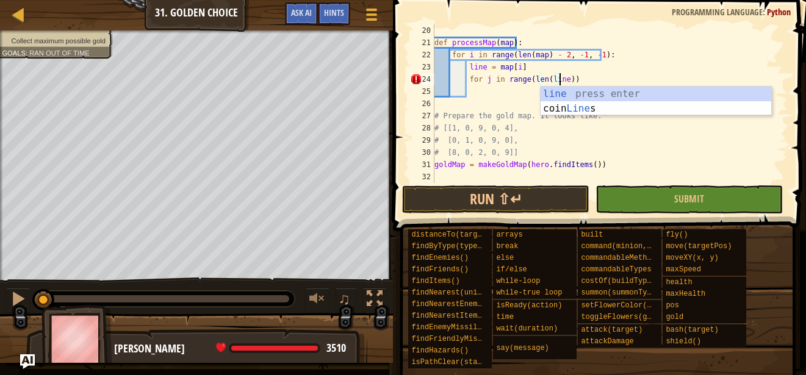
scroll to position [5, 10]
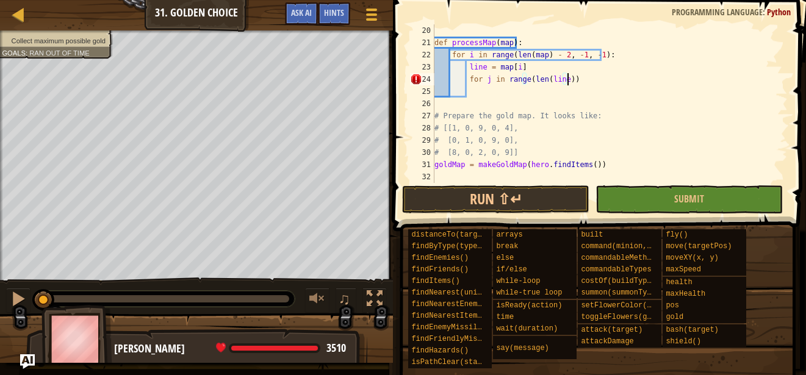
type textarea "for j in range(len(line)):"
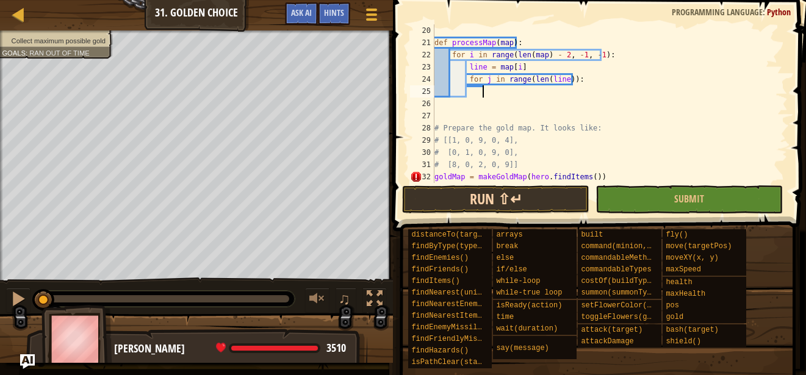
type textarea "i"
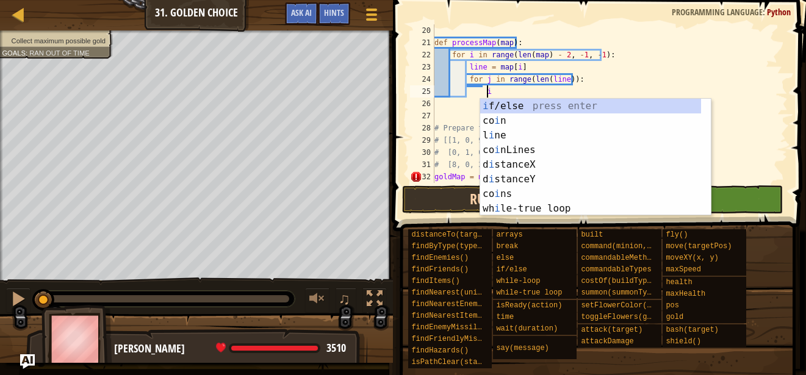
type textarea "ì"
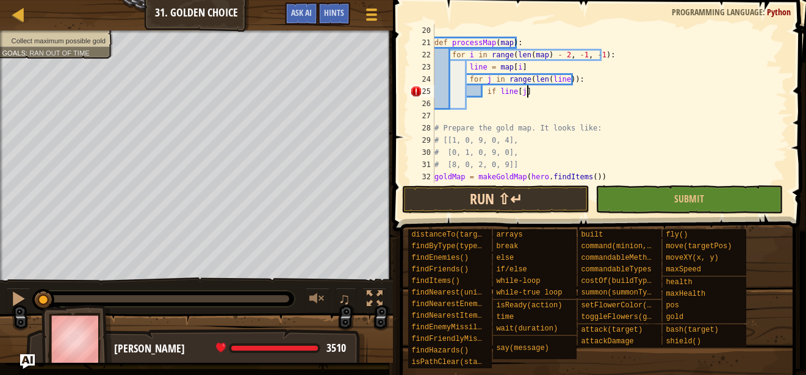
scroll to position [5, 7]
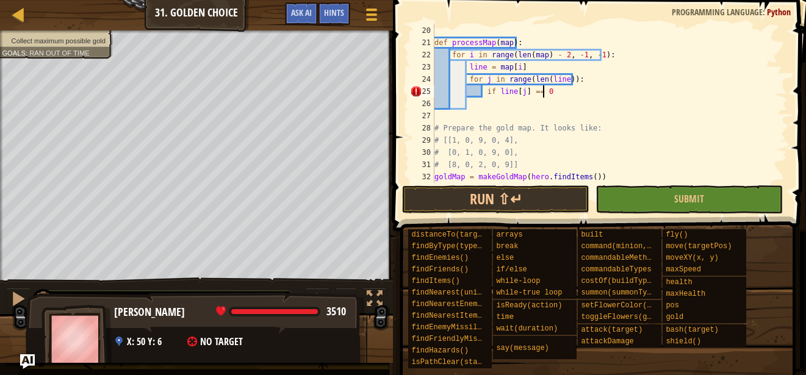
type textarea "if line[j] == 0:"
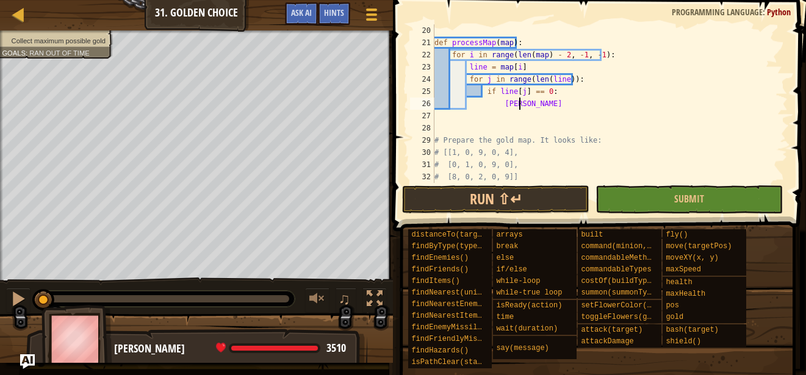
scroll to position [5, 7]
type textarea "continue"
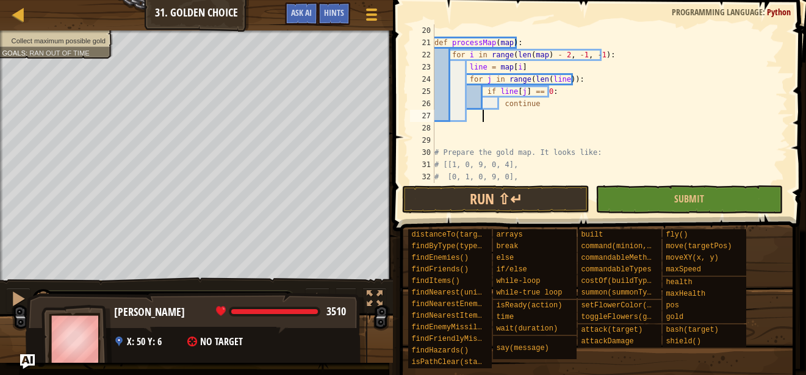
type textarea "f"
type textarea "i"
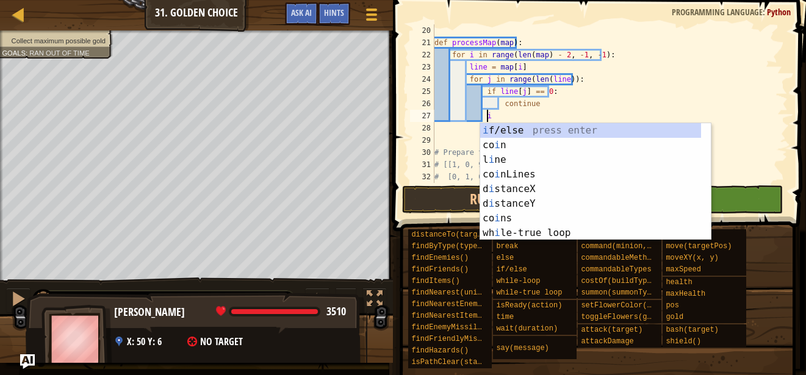
type textarea "ì"
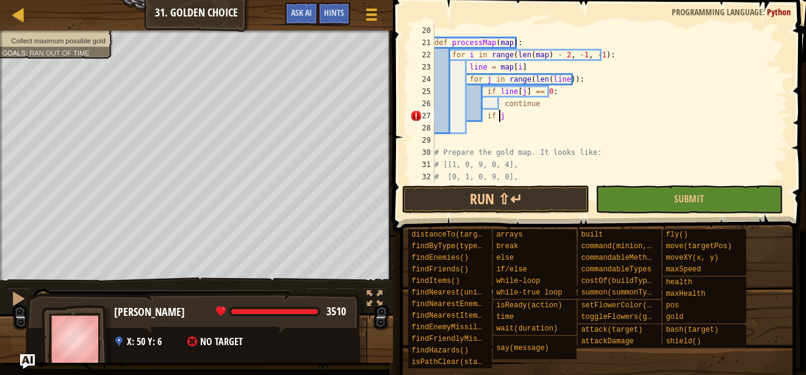
scroll to position [5, 4]
type textarea "if j == 0:"
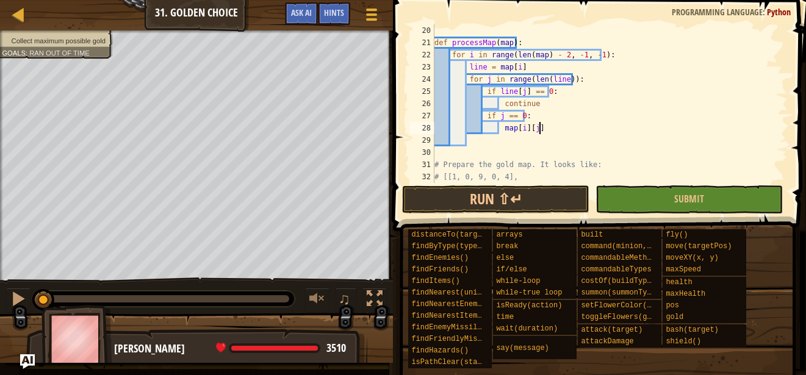
scroll to position [5, 8]
click at [538, 127] on div "def processMap ( map ) : for i in range ( len ( map ) - 2 , - 1 , - 1 ) : line …" at bounding box center [605, 115] width 346 height 183
click at [542, 131] on div "def processMap ( map ) : for i in range ( len ( map ) - 2 , - 1 , - 1 ) : line …" at bounding box center [605, 115] width 346 height 183
click at [567, 130] on div "def processMap ( map ) : for i in range ( len ( map ) - 2 , - 1 , - 1 ) : line …" at bounding box center [605, 115] width 346 height 183
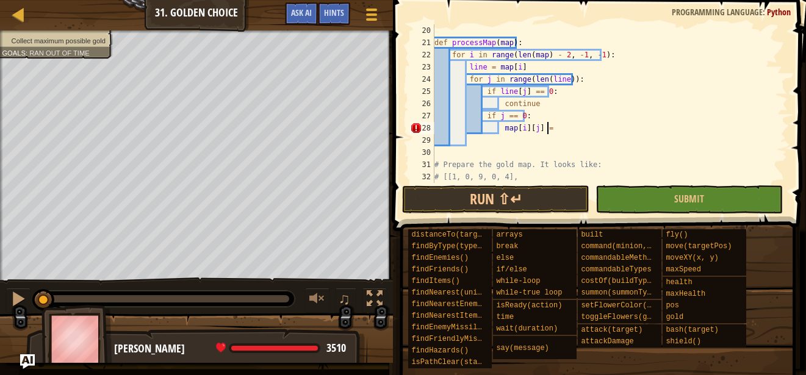
click at [538, 128] on div "def processMap ( map ) : for i in range ( len ( map ) - 2 , - 1 , - 1 ) : line …" at bounding box center [605, 115] width 346 height 183
drag, startPoint x: 500, startPoint y: 127, endPoint x: 533, endPoint y: 130, distance: 33.1
click at [533, 130] on div "def processMap ( map ) : for i in range ( len ( map ) - 2 , - 1 , - 1 ) : line …" at bounding box center [605, 115] width 346 height 183
click at [533, 130] on div "def processMap ( map ) : for i in range ( len ( map ) - 2 , - 1 , - 1 ) : line …" at bounding box center [605, 103] width 346 height 159
click at [533, 130] on div "def processMap ( map ) : for i in range ( len ( map ) - 2 , - 1 , - 1 ) : line …" at bounding box center [605, 115] width 346 height 183
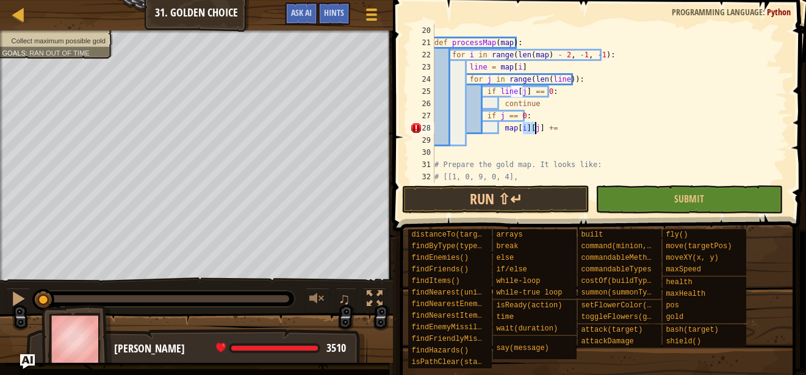
click at [534, 130] on div "def processMap ( map ) : for i in range ( len ( map ) - 2 , - 1 , - 1 ) : line …" at bounding box center [605, 103] width 346 height 159
click at [534, 130] on div "def processMap ( map ) : for i in range ( len ( map ) - 2 , - 1 , - 1 ) : line …" at bounding box center [605, 115] width 346 height 183
click at [536, 130] on div "def processMap ( map ) : for i in range ( len ( map ) - 2 , - 1 , - 1 ) : line …" at bounding box center [605, 103] width 346 height 159
click at [536, 130] on div "def processMap ( map ) : for i in range ( len ( map ) - 2 , - 1 , - 1 ) : line …" at bounding box center [605, 115] width 346 height 183
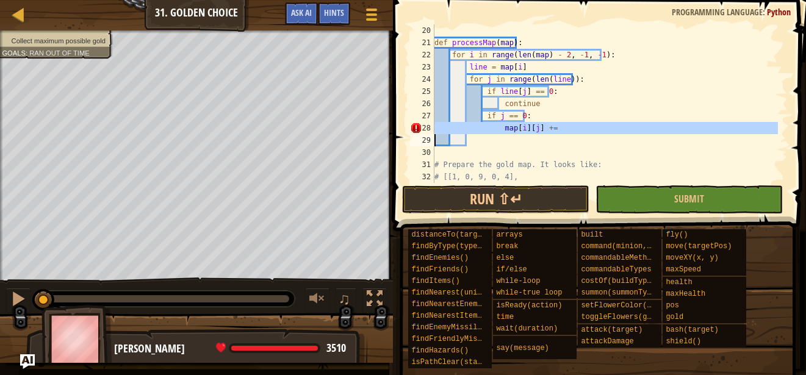
drag, startPoint x: 536, startPoint y: 130, endPoint x: 511, endPoint y: 126, distance: 25.3
click at [511, 126] on div "def processMap ( map ) : for i in range ( len ( map ) - 2 , - 1 , - 1 ) : line …" at bounding box center [605, 115] width 346 height 183
click at [510, 126] on div "def processMap ( map ) : for i in range ( len ( map ) - 2 , - 1 , - 1 ) : line …" at bounding box center [605, 103] width 346 height 159
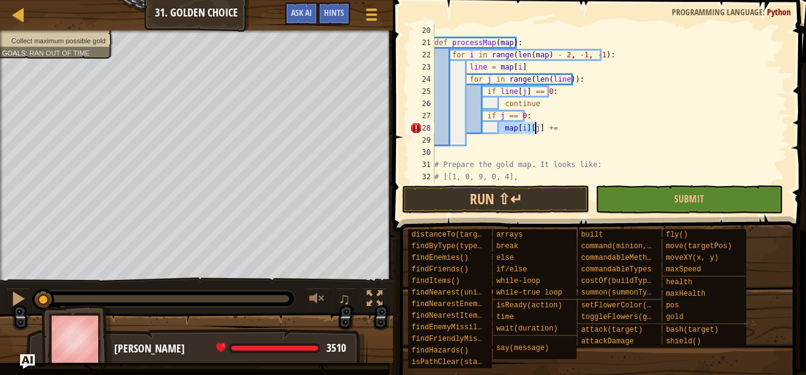
drag, startPoint x: 500, startPoint y: 127, endPoint x: 534, endPoint y: 126, distance: 33.6
click at [534, 126] on div "def processMap ( map ) : for i in range ( len ( map ) - 2 , - 1 , - 1 ) : line …" at bounding box center [605, 115] width 346 height 183
click at [553, 126] on div "def processMap ( map ) : for i in range ( len ( map ) - 2 , - 1 , - 1 ) : line …" at bounding box center [605, 115] width 346 height 183
paste textarea "map[i][j]"
click at [571, 130] on div "def processMap ( map ) : for i in range ( len ( map ) - 2 , - 1 , - 1 ) : line …" at bounding box center [605, 115] width 346 height 183
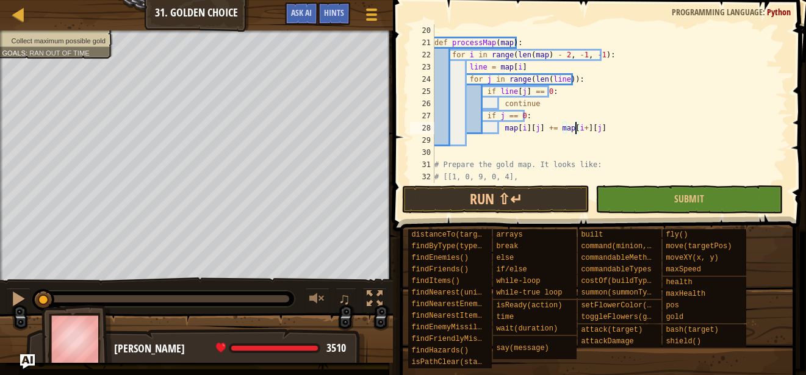
scroll to position [5, 12]
click at [590, 128] on div "def processMap ( map ) : for i in range ( len ( map ) - 2 , - 1 , - 1 ) : line …" at bounding box center [605, 115] width 346 height 183
click at [629, 124] on div "def processMap ( map ) : for i in range ( len ( map ) - 2 , - 1 , - 1 ) : line …" at bounding box center [605, 115] width 346 height 183
type textarea "map[i][j] += map[i+1][j+1]"
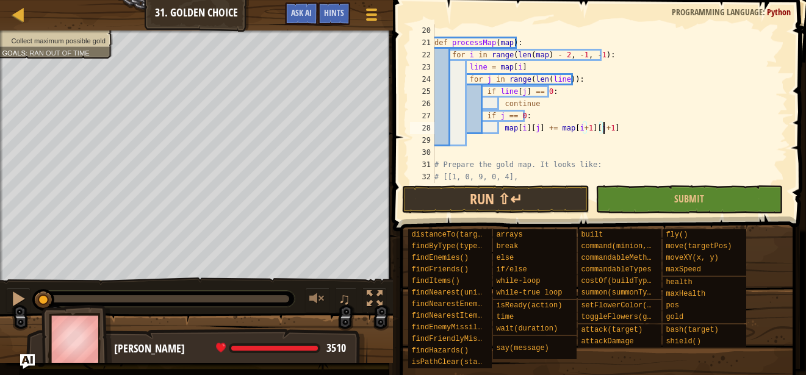
scroll to position [5, 5]
click at [531, 139] on div "def processMap ( map ) : for i in range ( len ( map ) - 2 , - 1 , - 1 ) : line …" at bounding box center [605, 115] width 346 height 183
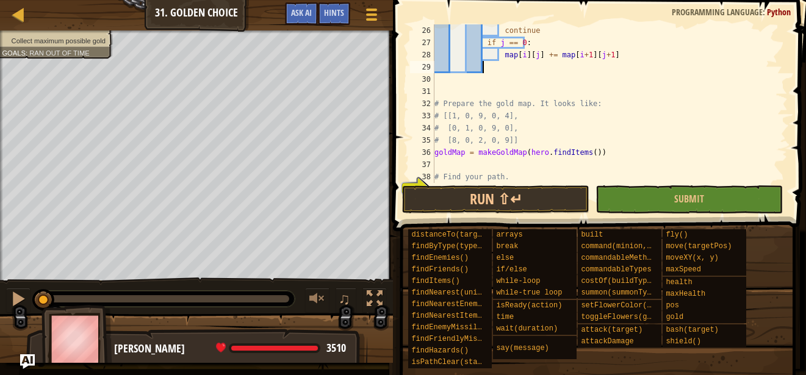
scroll to position [268, 0]
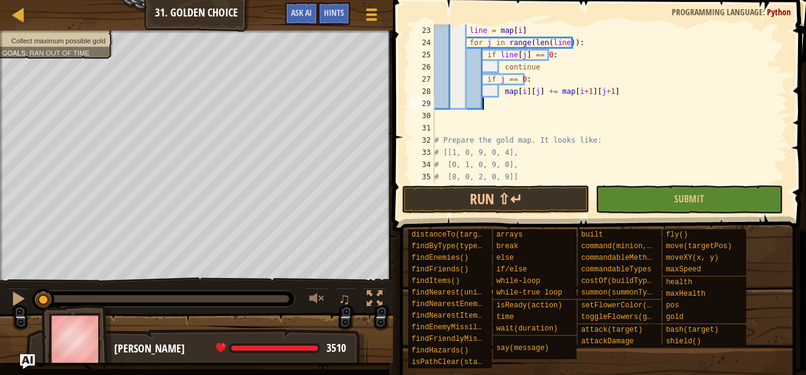
click at [506, 104] on div "line = map [ i ] for j in range ( len ( line )) : if line [ j ] == 0 : continue…" at bounding box center [605, 115] width 346 height 183
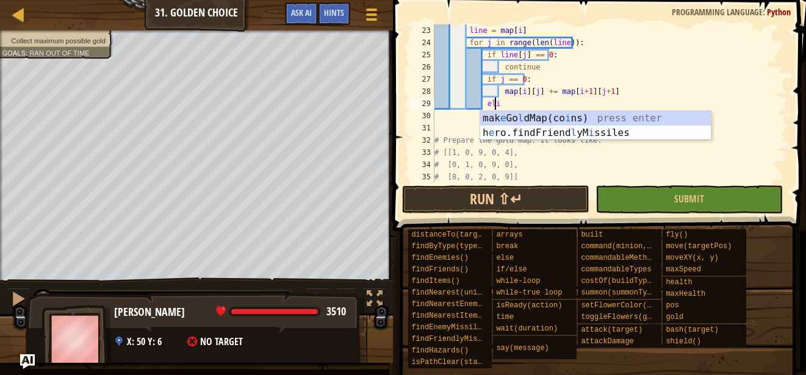
scroll to position [5, 4]
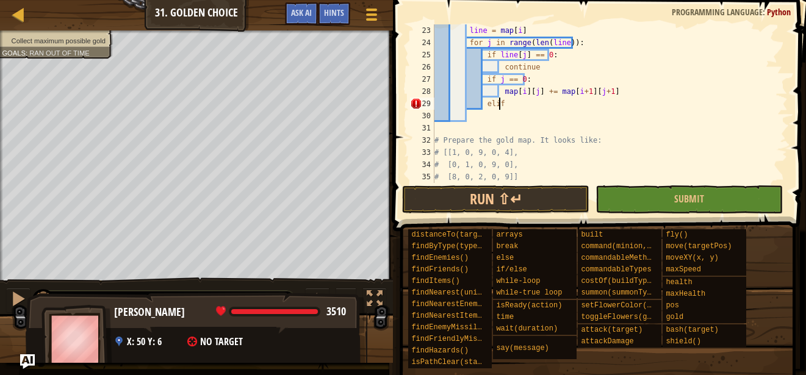
type textarea "elif:"
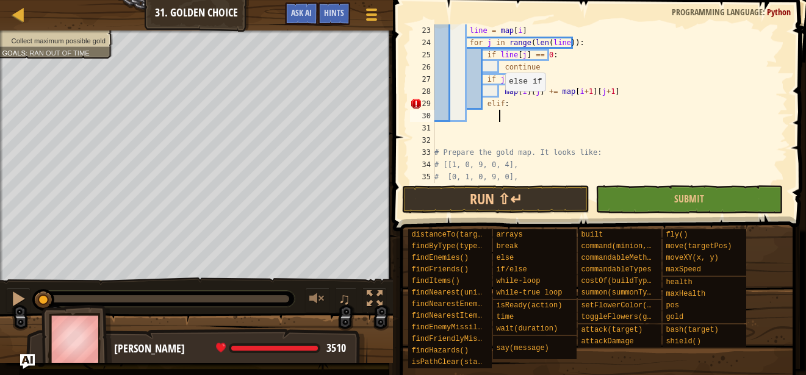
click at [499, 103] on div "line = map [ i ] for j in range ( len ( line )) : if line [ j ] == 0 : continue…" at bounding box center [605, 115] width 346 height 183
type textarea "elif j == len(line) - 1:"
click at [511, 122] on div "line = map [ i ] for j in range ( len ( line )) : if line [ j ] == 0 : continue…" at bounding box center [605, 115] width 346 height 183
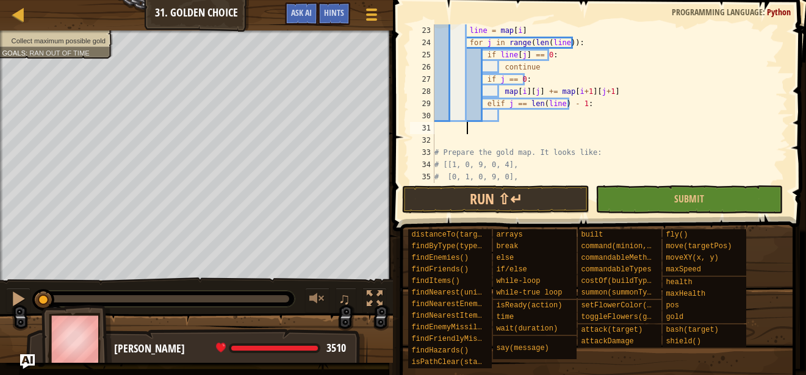
scroll to position [5, 2]
click at [509, 115] on div "line = map [ i ] for j in range ( len ( line )) : if line [ j ] == 0 : continue…" at bounding box center [605, 115] width 346 height 183
drag, startPoint x: 603, startPoint y: 91, endPoint x: 497, endPoint y: 92, distance: 105.6
click at [497, 92] on div "line = map [ i ] for j in range ( len ( line )) : if line [ j ] == 0 : continue…" at bounding box center [605, 115] width 346 height 183
type textarea "map[i][j] += map[i+1][j+1]"
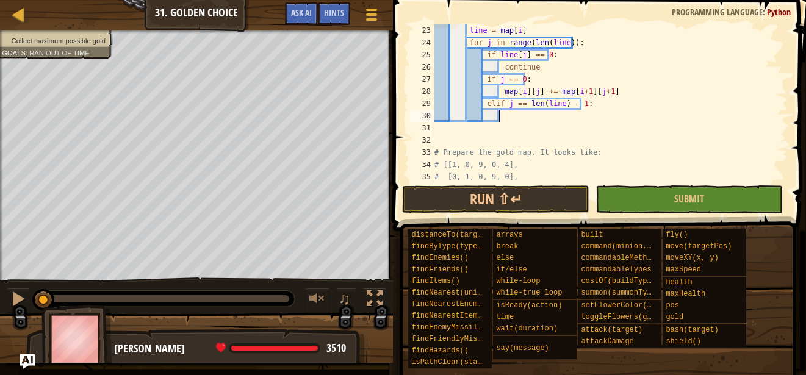
click at [507, 111] on div "line = map [ i ] for j in range ( len ( line )) : if line [ j ] == 0 : continue…" at bounding box center [605, 115] width 346 height 183
paste textarea "map[i][j] += map[i+1][j+1]"
click at [593, 113] on div "line = map [ i ] for j in range ( len ( line )) : if line [ j ] == 0 : continue…" at bounding box center [605, 115] width 346 height 183
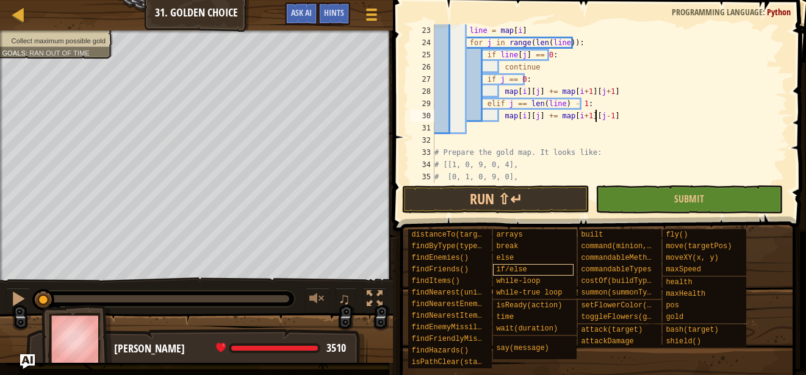
type textarea "map[i][j] += map[i+1][j-1]"
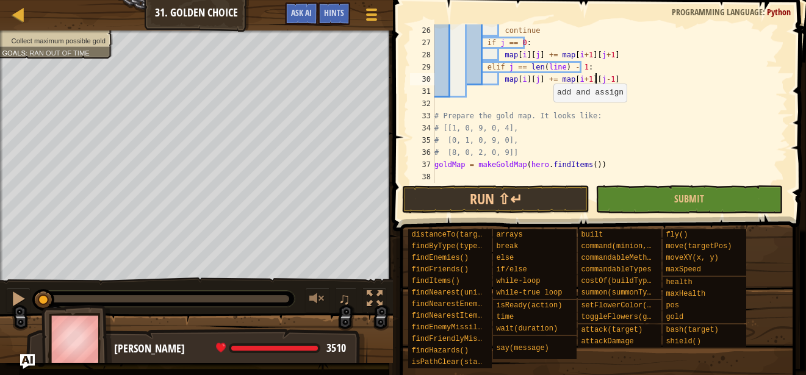
scroll to position [305, 0]
click at [619, 83] on div "continue if j == 0 : map [ i ] [ j ] += map [ i + 1 ] [ j + 1 ] elif j == len (…" at bounding box center [605, 115] width 346 height 183
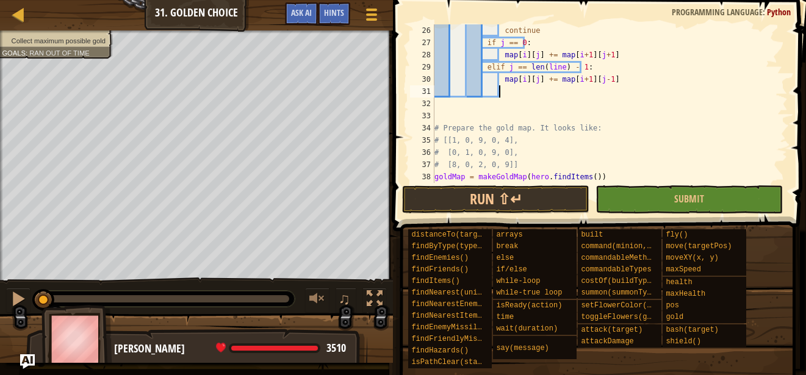
scroll to position [5, 5]
click at [484, 90] on div "continue if j == 0 : map [ i ] [ j ] += map [ i + 1 ] [ j + 1 ] elif j == len (…" at bounding box center [605, 115] width 346 height 183
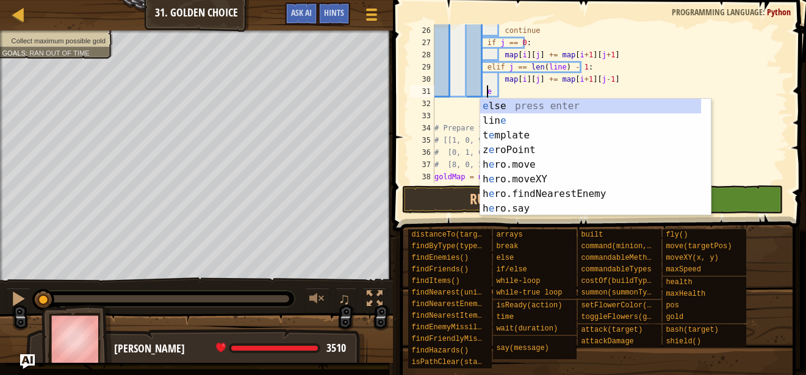
scroll to position [5, 4]
type textarea "el"
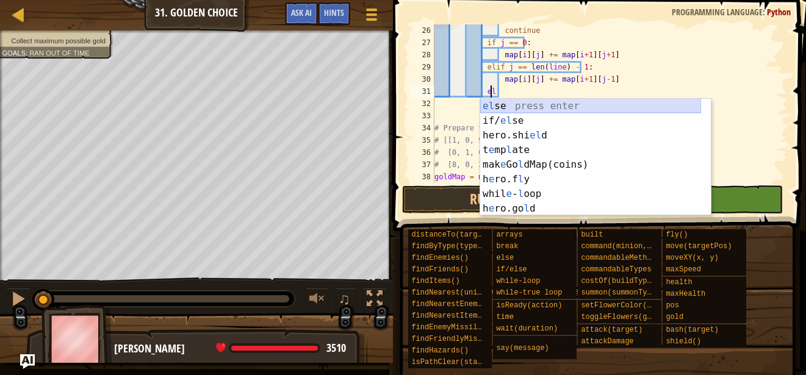
click at [529, 104] on div "el se press enter if/ el se press enter hero.shi el d press enter t e mp l ate …" at bounding box center [590, 172] width 221 height 146
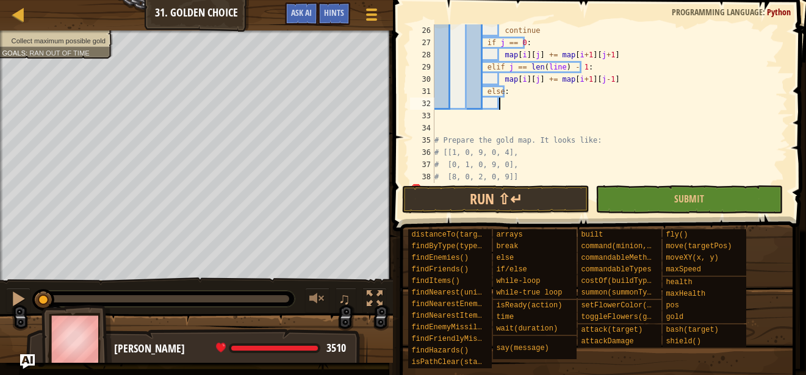
paste textarea "map[i][j] += map[i+1][j+1]"
drag, startPoint x: 603, startPoint y: 103, endPoint x: 539, endPoint y: 105, distance: 64.1
click at [539, 105] on div "continue if j == 0 : map [ i ] [ j ] += map [ i + 1 ] [ j + 1 ] elif j == len (…" at bounding box center [605, 115] width 346 height 183
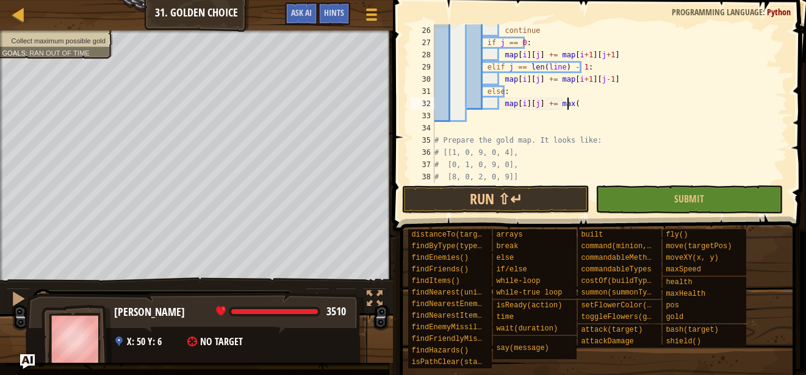
scroll to position [5, 11]
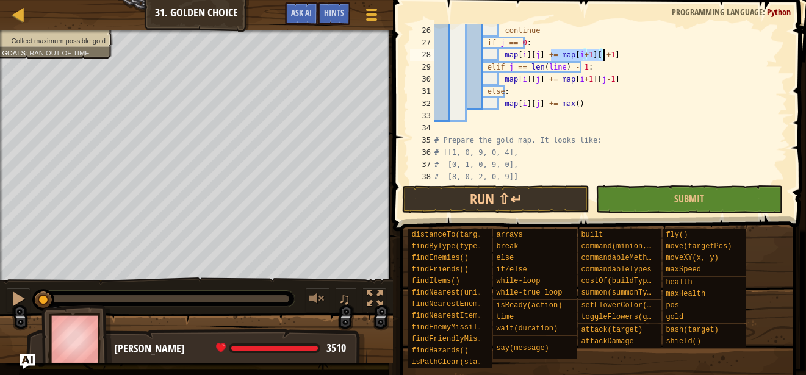
drag, startPoint x: 552, startPoint y: 56, endPoint x: 604, endPoint y: 52, distance: 52.6
click at [604, 52] on div "continue if j == 0 : map [ i ] [ j ] += map [ i + 1 ] [ j + 1 ] elif j == len (…" at bounding box center [605, 115] width 346 height 183
click at [567, 101] on div "continue if j == 0 : map [ i ] [ j ] += map [ i + 1 ] [ j + 1 ] elif j == len (…" at bounding box center [605, 115] width 346 height 183
paste textarea "map[i+1][j+1]"
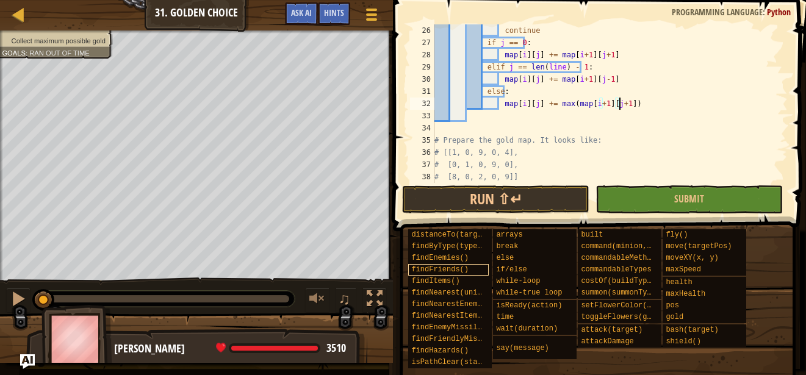
scroll to position [5, 15]
drag, startPoint x: 553, startPoint y: 82, endPoint x: 607, endPoint y: 82, distance: 53.7
click at [607, 82] on div "continue if j == 0 : map [ i ] [ j ] += map [ i + 1 ] [ j + 1 ] elif j == len (…" at bounding box center [605, 115] width 346 height 183
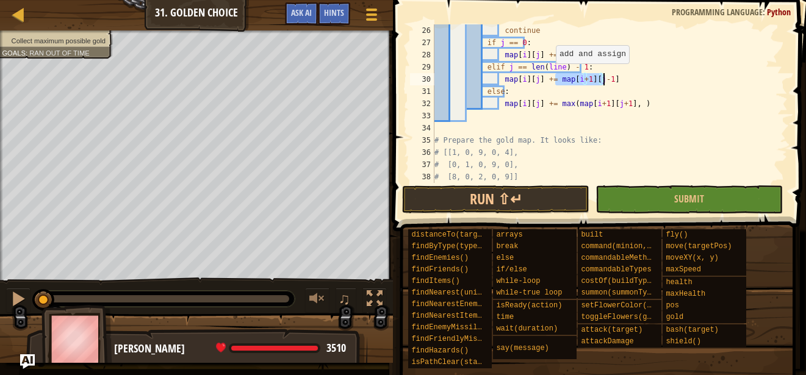
click at [550, 76] on div "continue if j == 0 : map [ i ] [ j ] += map [ i + 1 ] [ j + 1 ] elif j == len (…" at bounding box center [605, 115] width 346 height 183
drag, startPoint x: 550, startPoint y: 76, endPoint x: 616, endPoint y: 79, distance: 66.0
click at [616, 79] on div "continue if j == 0 : map [ i ] [ j ] += map [ i + 1 ] [ j + 1 ] elif j == len (…" at bounding box center [605, 115] width 346 height 183
click at [627, 104] on div "continue if j == 0 : map [ i ] [ j ] += map [ i + 1 ] [ j + 1 ] elif j == len (…" at bounding box center [605, 115] width 346 height 183
paste textarea "map[i+1][j-1]"
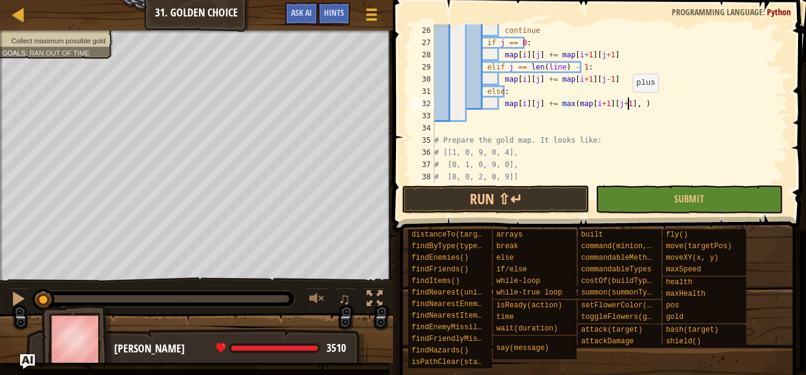
type textarea "map[i][j] += max(map[i+1][j+1], map[i+1][j-1])"
click at [697, 102] on div "continue if j == 0 : map [ i ] [ j ] += map [ i + 1 ] [ j + 1 ] elif j == len (…" at bounding box center [605, 115] width 346 height 183
click at [683, 106] on div "continue if j == 0 : map [ i ] [ j ] += map [ i + 1 ] [ j + 1 ] elif j == len (…" at bounding box center [605, 115] width 346 height 183
click at [340, 373] on div "Map Computer Science 6 31. Golden Choice Game Menu Done Hints Ask AI 1 הההההההה…" at bounding box center [403, 187] width 806 height 375
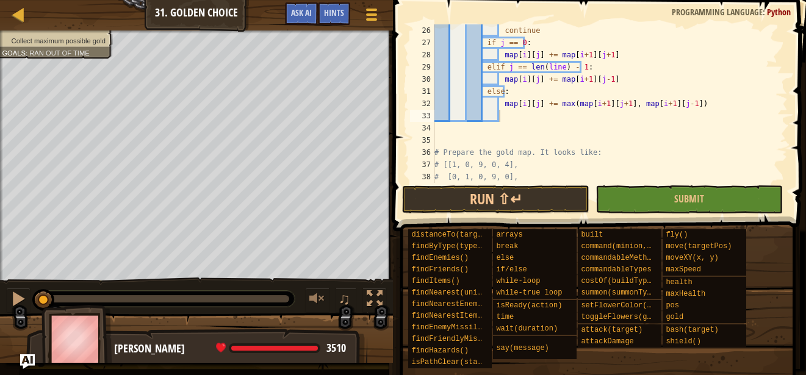
click at [524, 120] on div "continue if j == 0 : map [ i ] [ j ] += map [ i + 1 ] [ j + 1 ] elif j == len (…" at bounding box center [605, 115] width 346 height 183
click at [451, 116] on div "continue if j == 0 : map [ i ] [ j ] += map [ i + 1 ] [ j + 1 ] elif j == len (…" at bounding box center [605, 115] width 346 height 183
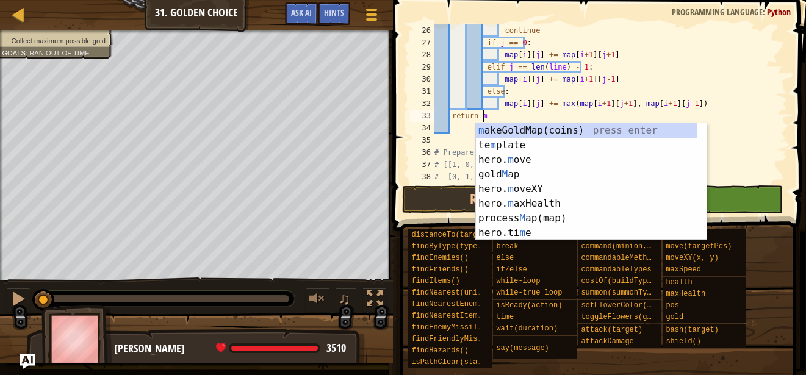
scroll to position [5, 4]
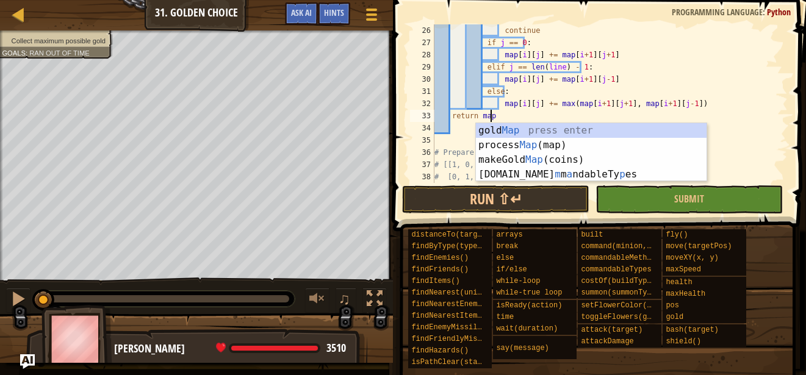
type textarea "return map"
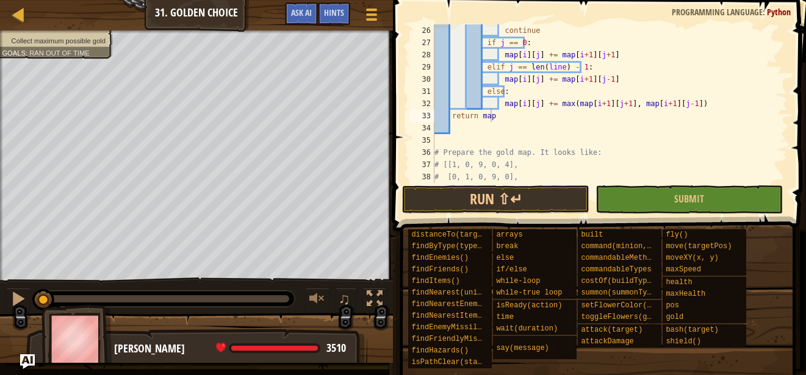
click at [140, 15] on div "Map Computer Science 6 31. Golden Choice Game Menu Done Hints Ask AI" at bounding box center [196, 15] width 393 height 31
click at [519, 116] on div "continue if j == 0 : map [ i ] [ j ] += map [ i + 1 ] [ j + 1 ] elif j == len (…" at bounding box center [605, 115] width 346 height 183
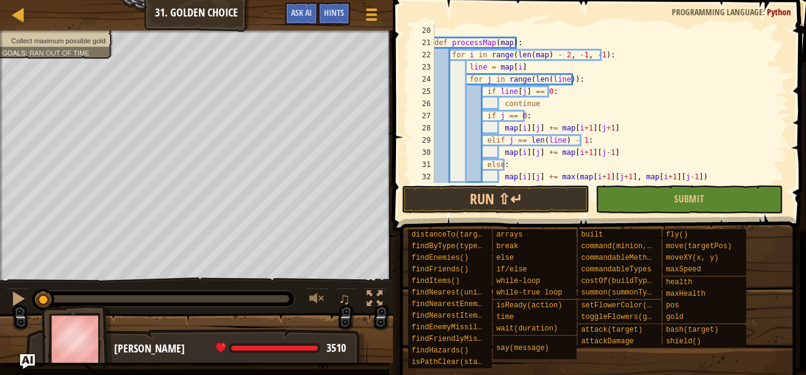
scroll to position [268, 0]
